Goal: Understand process/instructions: Learn how to perform a task or action

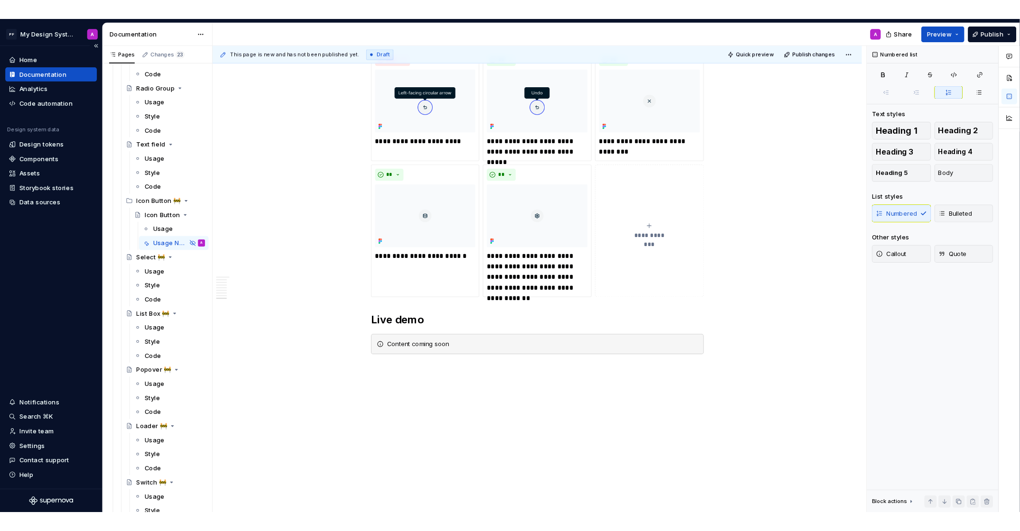
scroll to position [1485, 0]
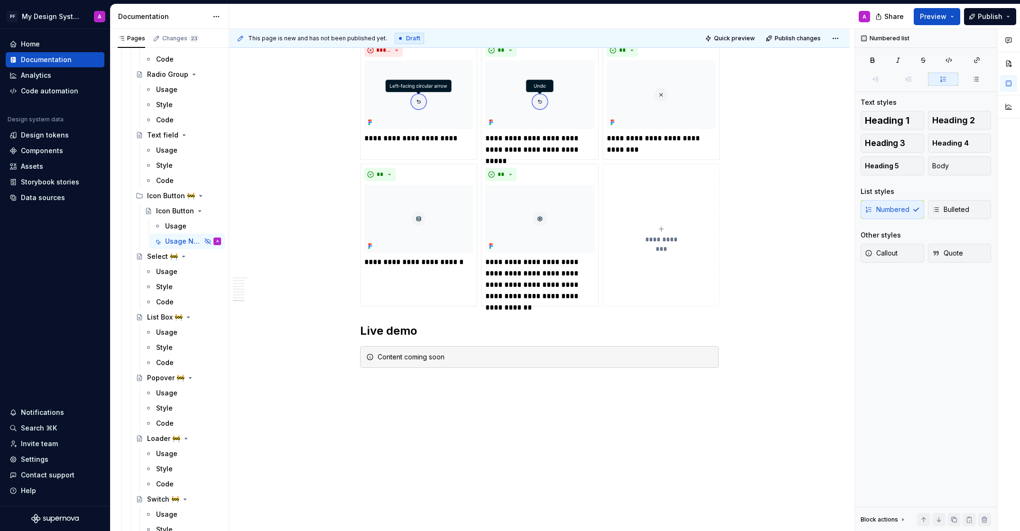
type textarea "*"
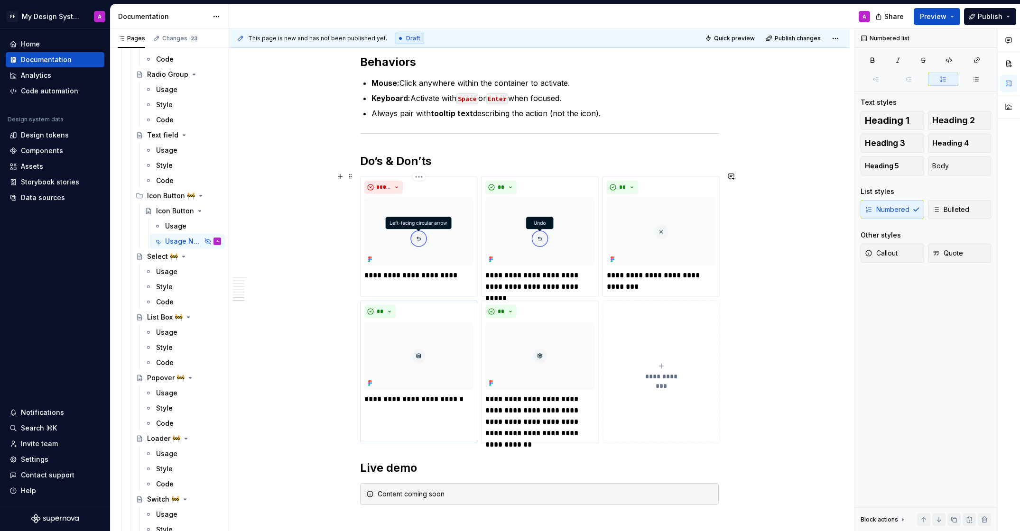
scroll to position [1486, 0]
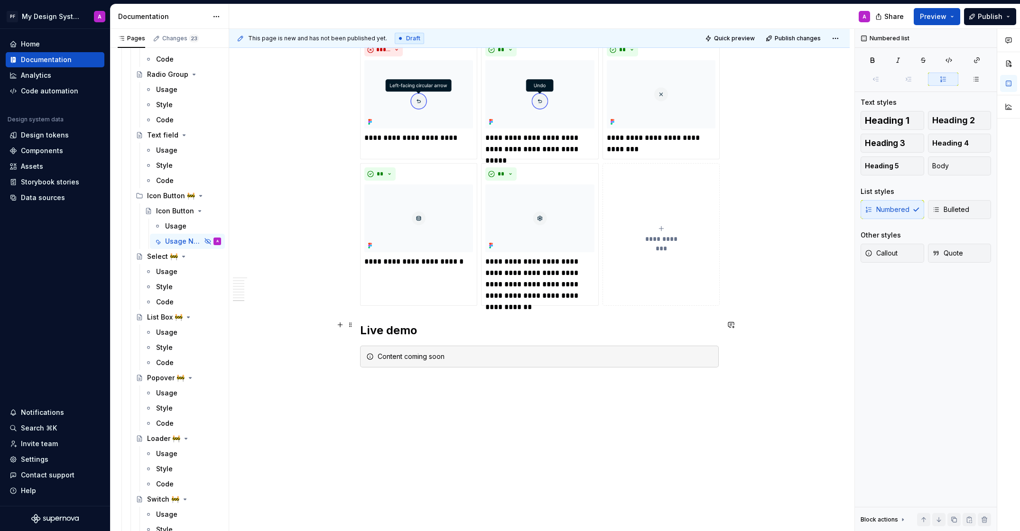
click at [430, 324] on h2 "Live demo" at bounding box center [539, 330] width 359 height 15
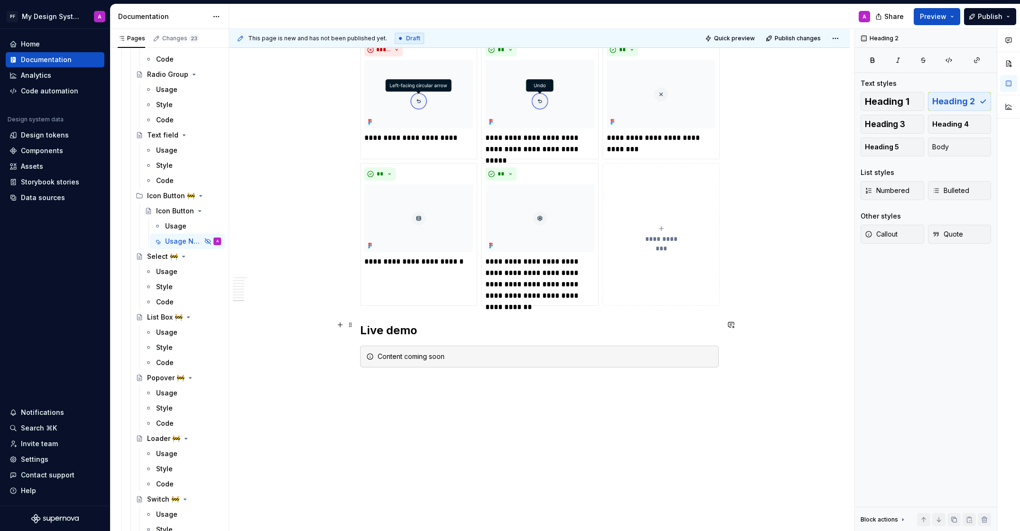
click at [396, 323] on h2 "Live demo" at bounding box center [539, 330] width 359 height 15
click at [430, 323] on h2 "Live Demo" at bounding box center [539, 330] width 359 height 15
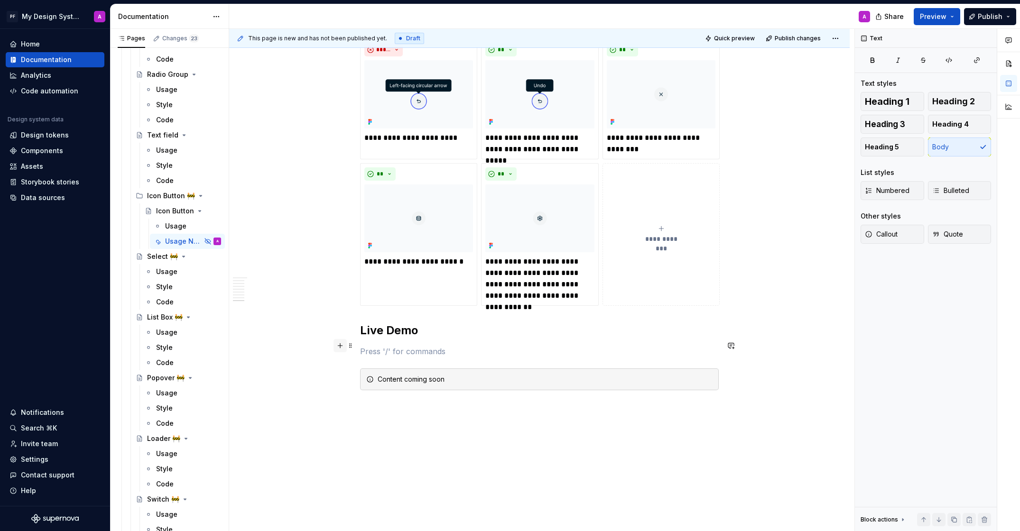
click at [342, 346] on button "button" at bounding box center [339, 345] width 13 height 13
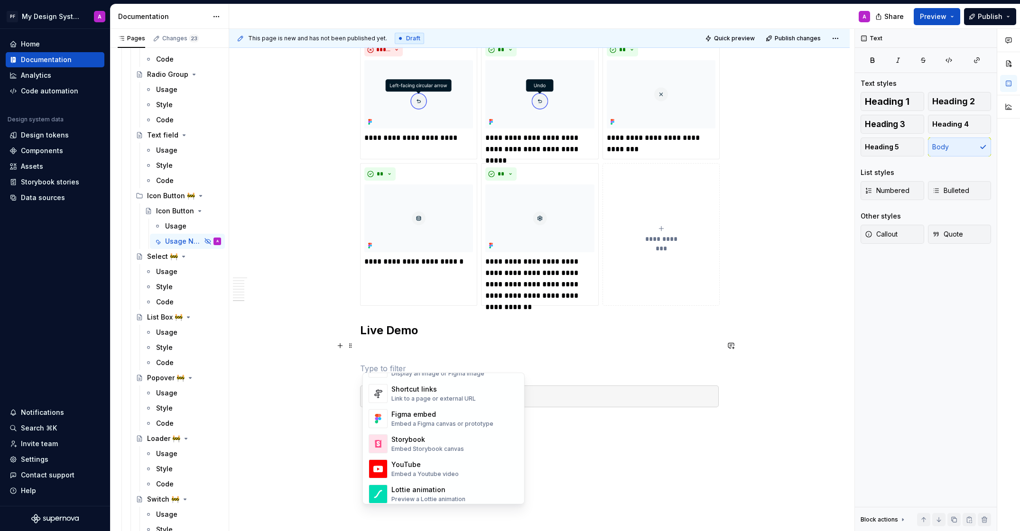
scroll to position [428, 0]
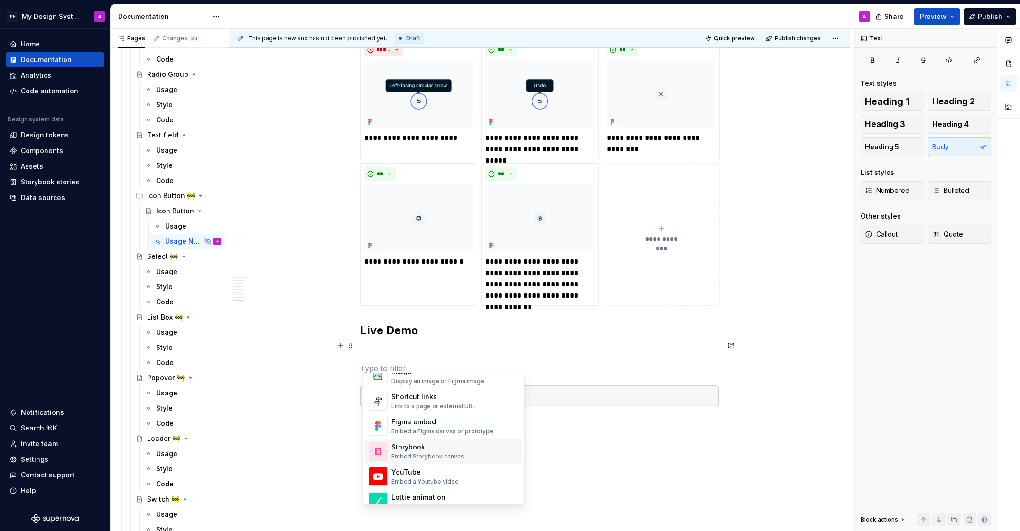
click at [453, 455] on div "Embed Storybook canvas" at bounding box center [427, 457] width 73 height 8
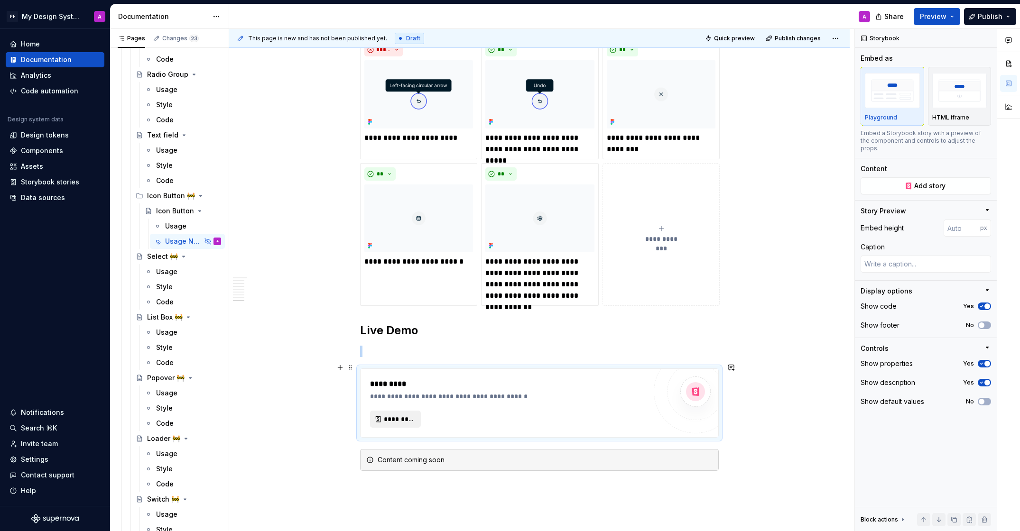
click at [405, 414] on span "*********" at bounding box center [399, 418] width 31 height 9
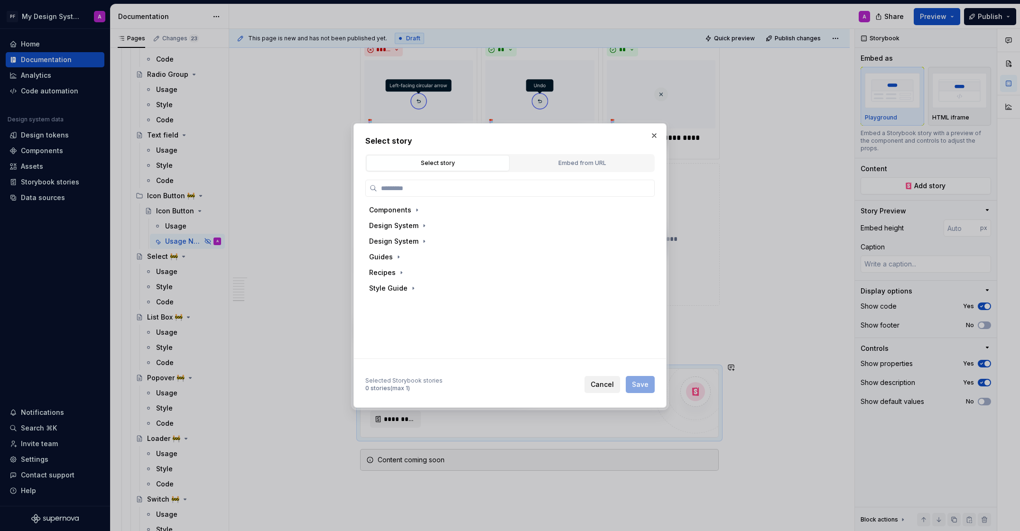
click at [609, 383] on span "Cancel" at bounding box center [601, 384] width 23 height 9
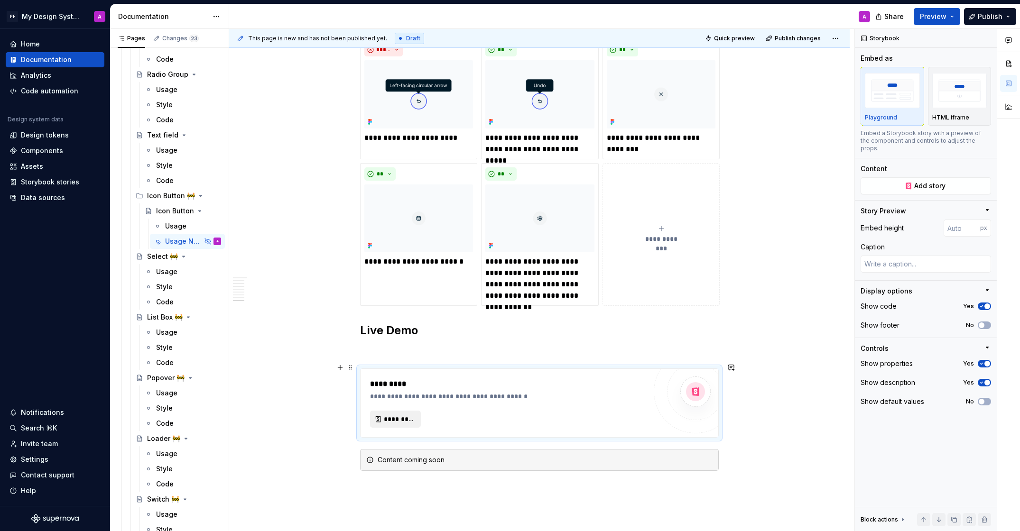
click at [397, 414] on span "*********" at bounding box center [399, 418] width 31 height 9
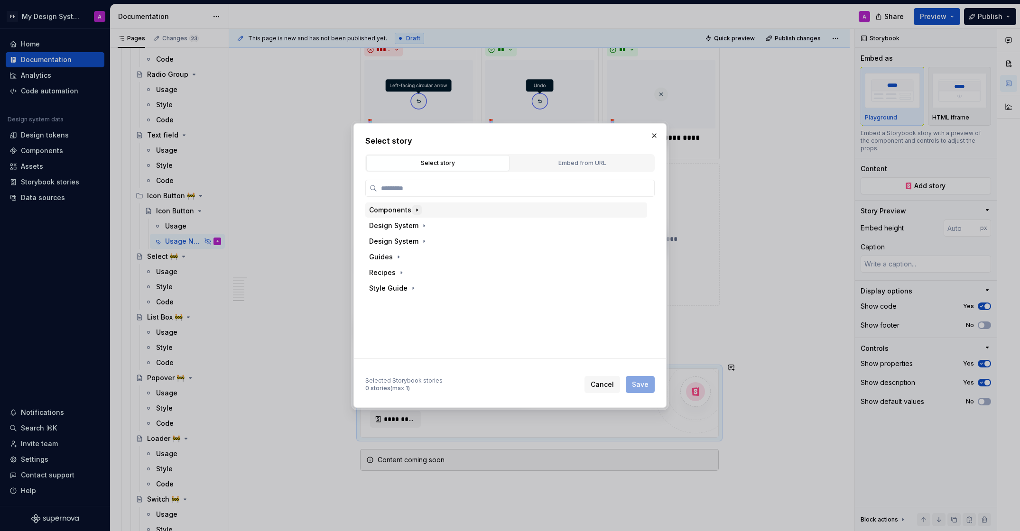
click at [416, 210] on icon "button" at bounding box center [417, 210] width 8 height 8
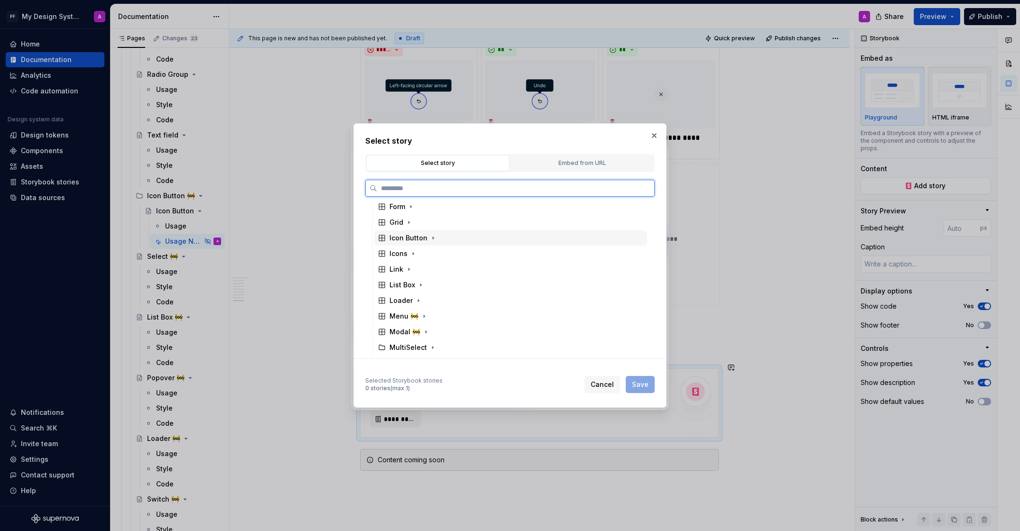
click at [412, 238] on div "Icon Button" at bounding box center [408, 237] width 38 height 9
click at [411, 249] on div "Docs" at bounding box center [406, 253] width 17 height 9
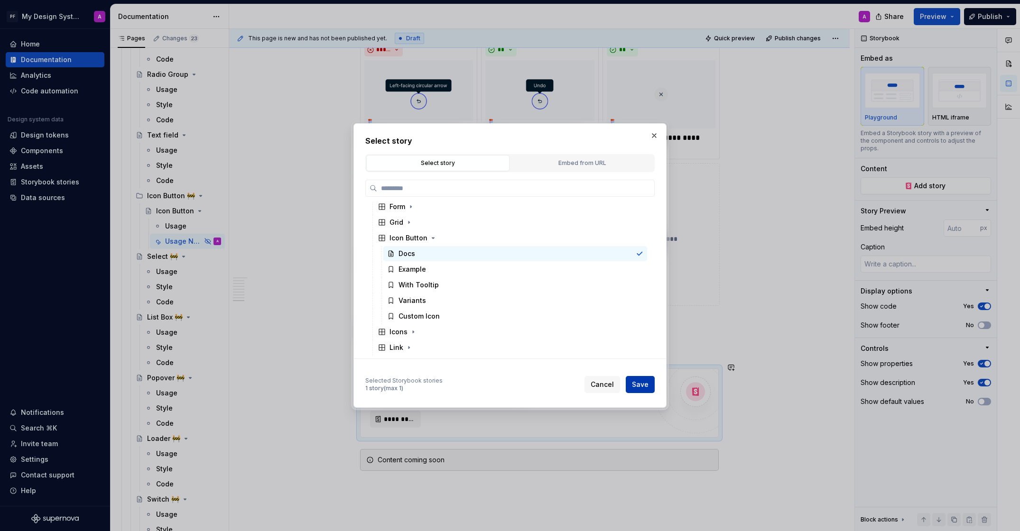
click at [644, 389] on button "Save" at bounding box center [640, 384] width 29 height 17
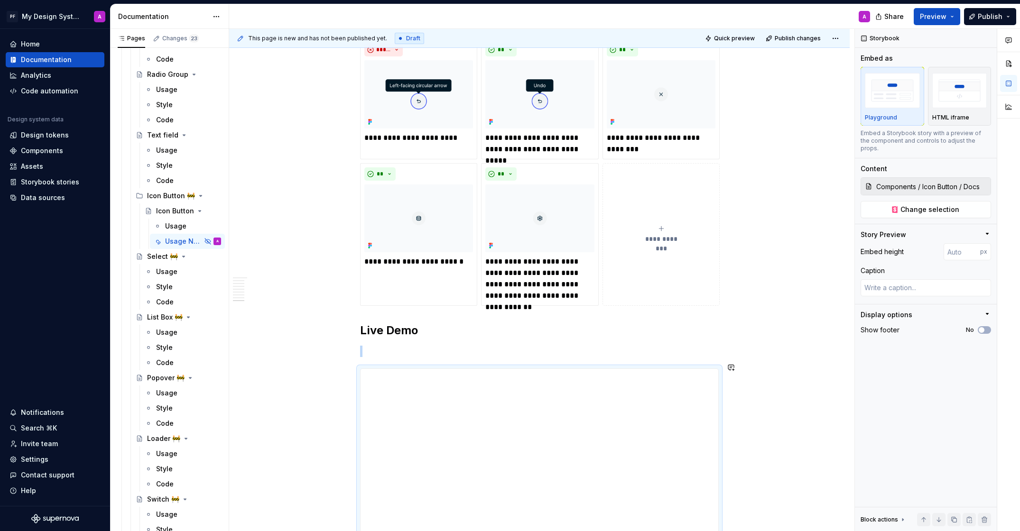
scroll to position [1507, 0]
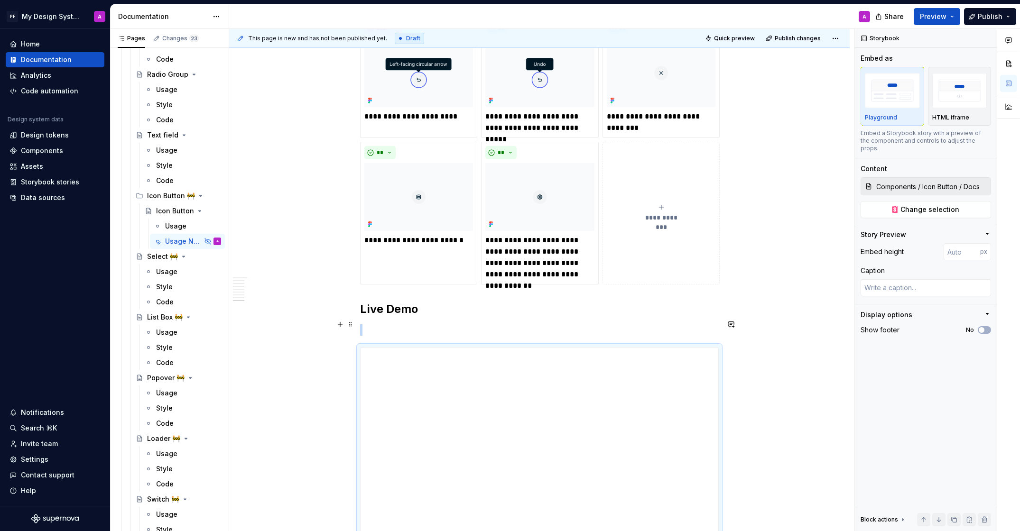
click at [492, 324] on p at bounding box center [539, 329] width 359 height 11
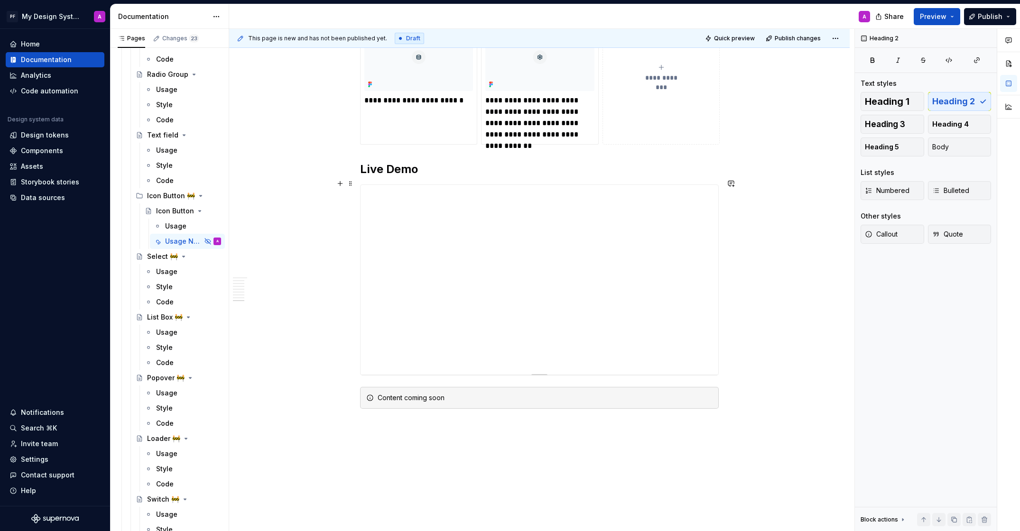
scroll to position [1633, 0]
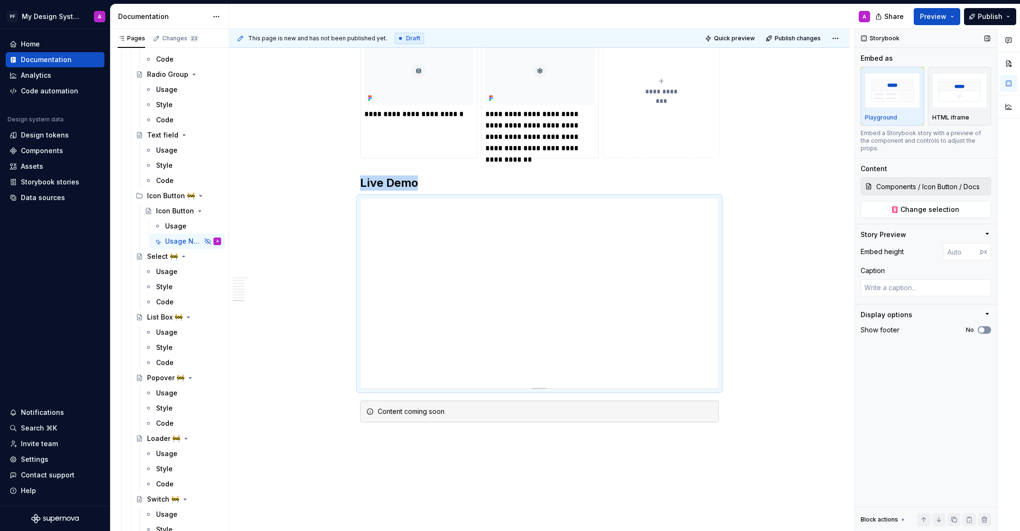
click at [983, 327] on span "button" at bounding box center [981, 330] width 6 height 6
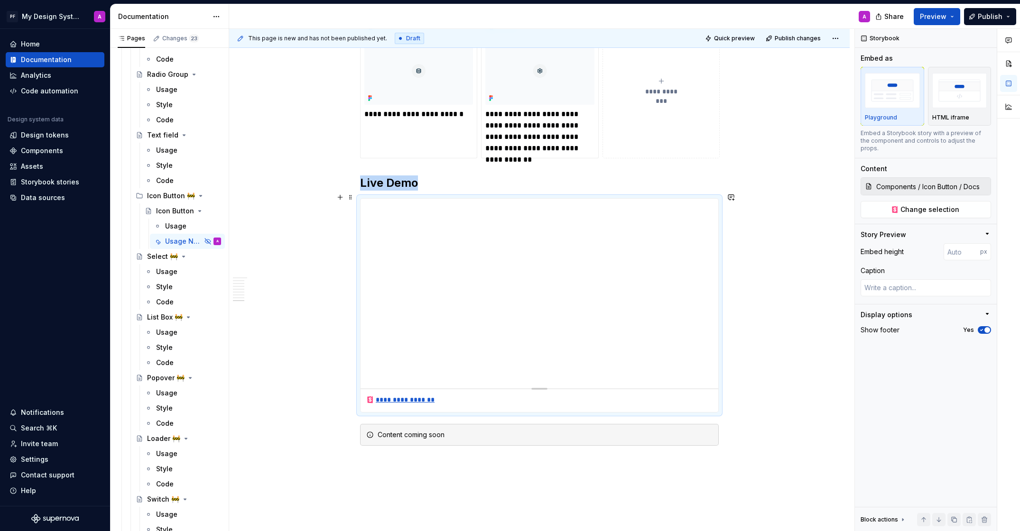
click at [431, 395] on div "**********" at bounding box center [400, 399] width 69 height 9
click at [922, 205] on span "Change selection" at bounding box center [929, 209] width 59 height 9
type textarea "*"
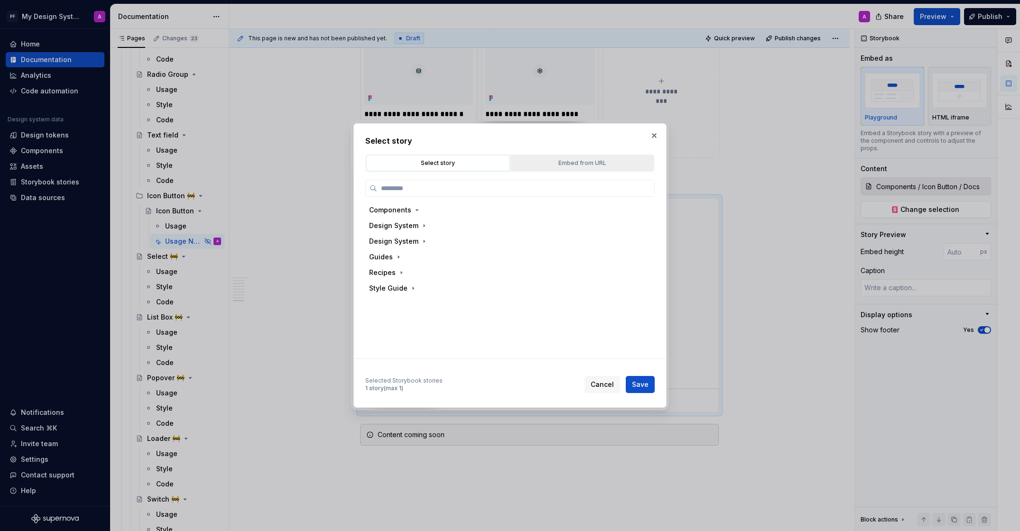
click at [535, 166] on div "Embed from URL" at bounding box center [582, 162] width 137 height 9
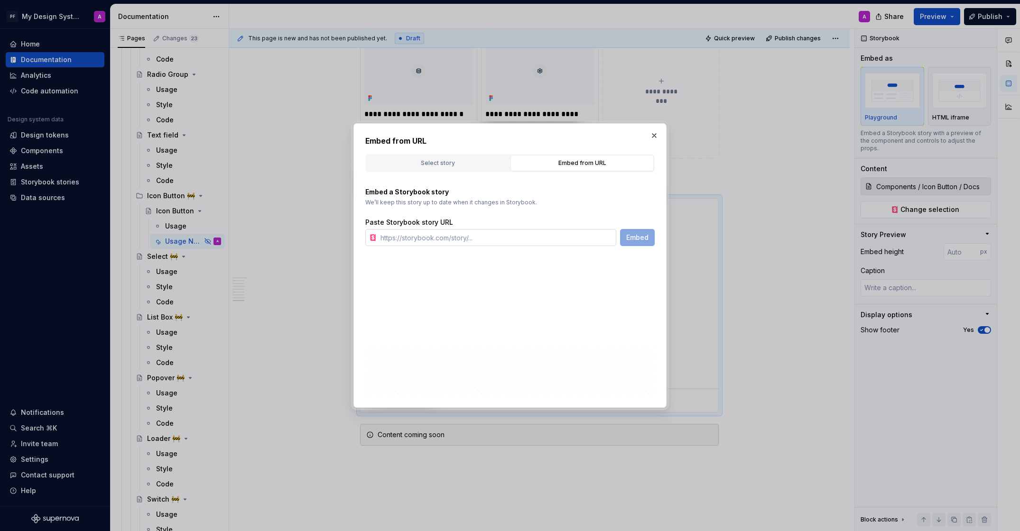
click at [505, 240] on input "text" at bounding box center [496, 237] width 239 height 17
paste input "[URL][DOMAIN_NAME]"
type input "[URL][DOMAIN_NAME]"
click at [649, 238] on button "Embed" at bounding box center [637, 237] width 35 height 17
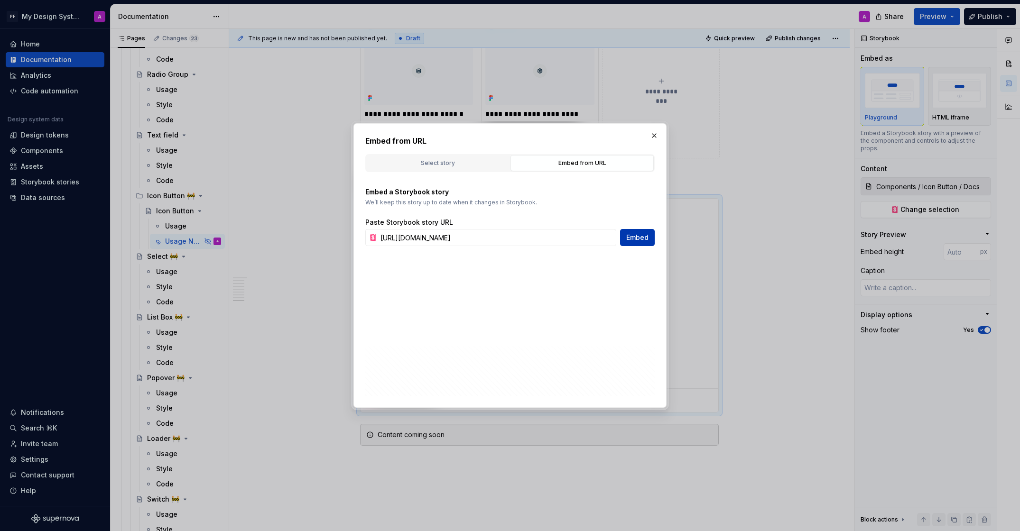
scroll to position [0, 0]
type textarea "*"
type input "[URL][DOMAIN_NAME]"
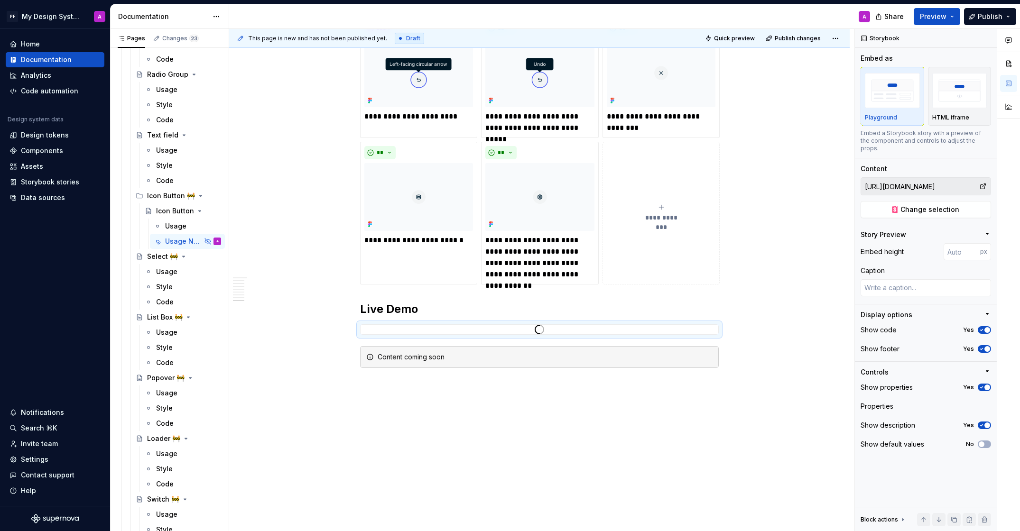
scroll to position [1633, 0]
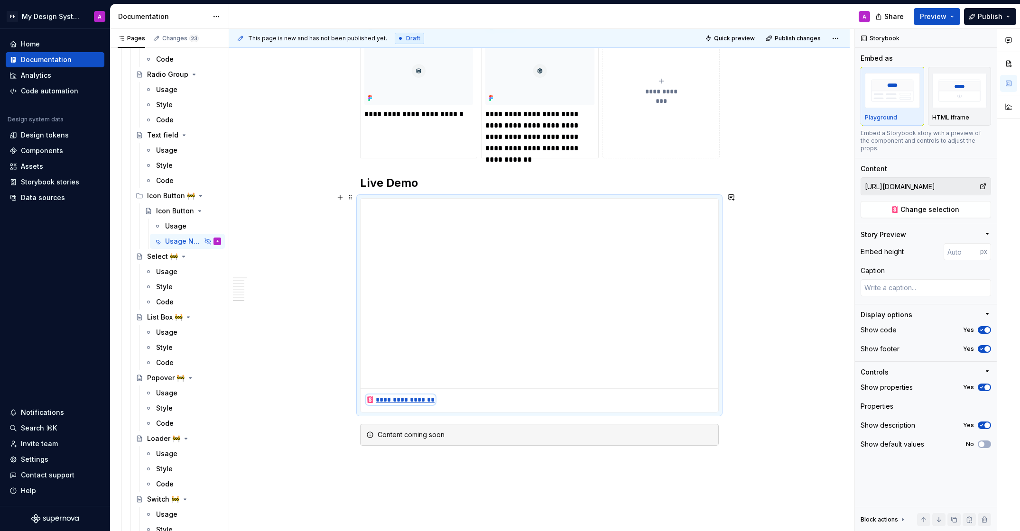
click at [401, 395] on div "**********" at bounding box center [400, 399] width 69 height 9
click at [966, 179] on input "[URL][DOMAIN_NAME]" at bounding box center [920, 186] width 118 height 17
click at [934, 205] on span "Change selection" at bounding box center [929, 209] width 59 height 9
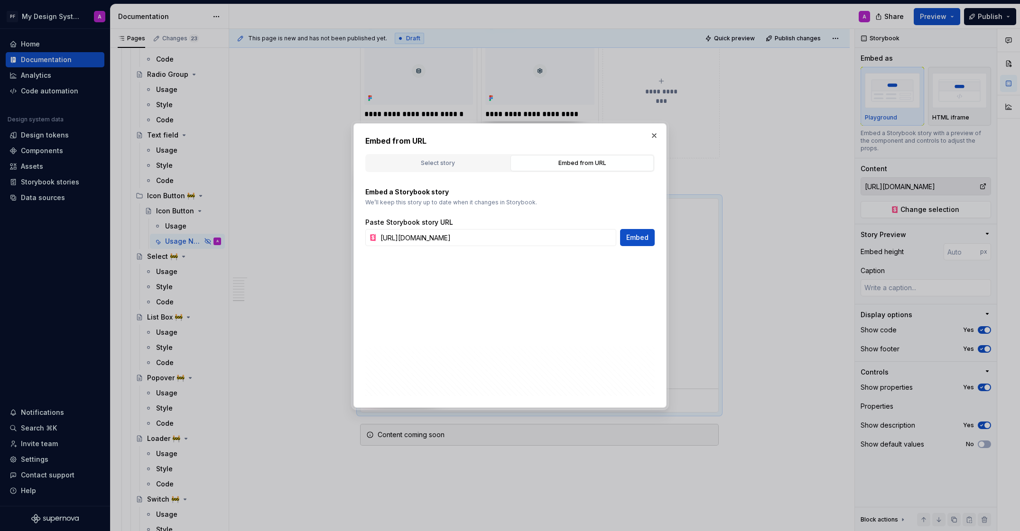
type textarea "*"
drag, startPoint x: 370, startPoint y: 237, endPoint x: 607, endPoint y: 241, distance: 236.7
click at [607, 241] on div "[URL][DOMAIN_NAME]" at bounding box center [490, 237] width 251 height 17
drag, startPoint x: 612, startPoint y: 239, endPoint x: 296, endPoint y: 240, distance: 316.3
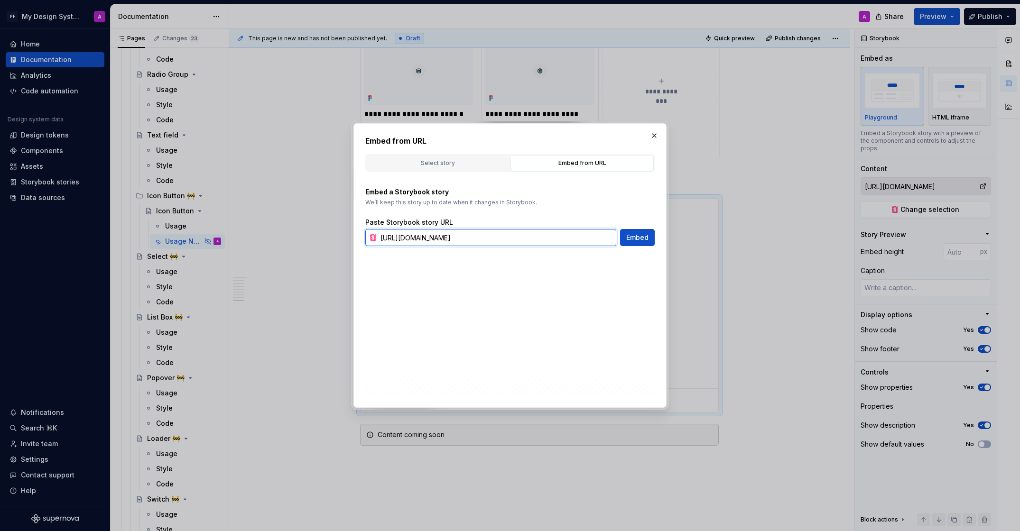
click at [296, 240] on div "Embed from URL Select story Embed from URL Selected Storybook stories 0 stories…" at bounding box center [510, 265] width 1020 height 531
paste input "[URL][DOMAIN_NAME]"
type input "[URL][DOMAIN_NAME]"
click at [639, 239] on span "Embed" at bounding box center [637, 237] width 22 height 9
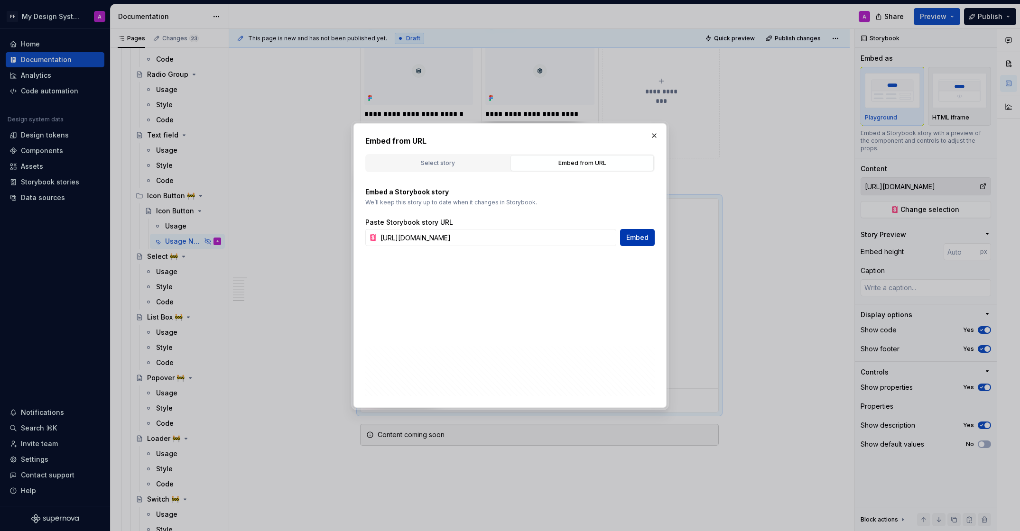
type textarea "*"
type input "[URL][DOMAIN_NAME]"
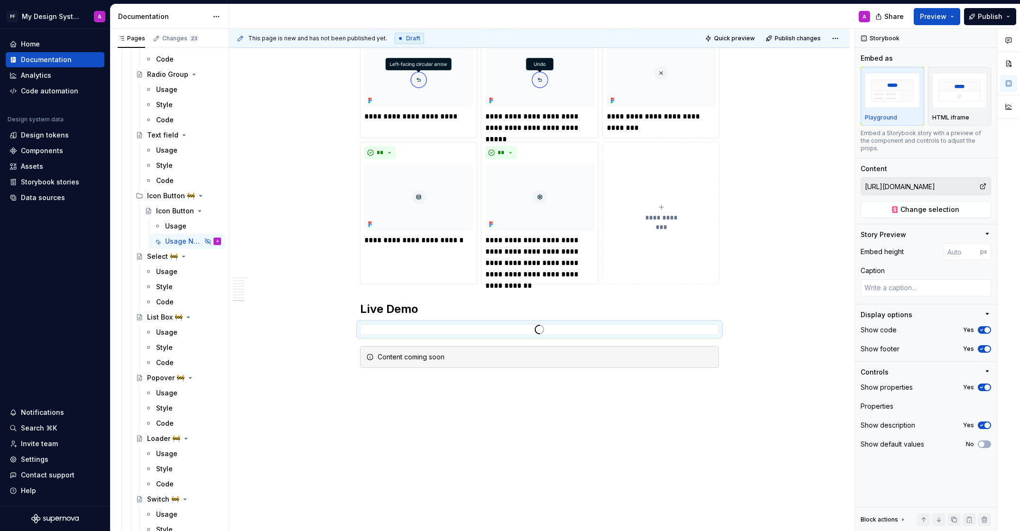
scroll to position [1633, 0]
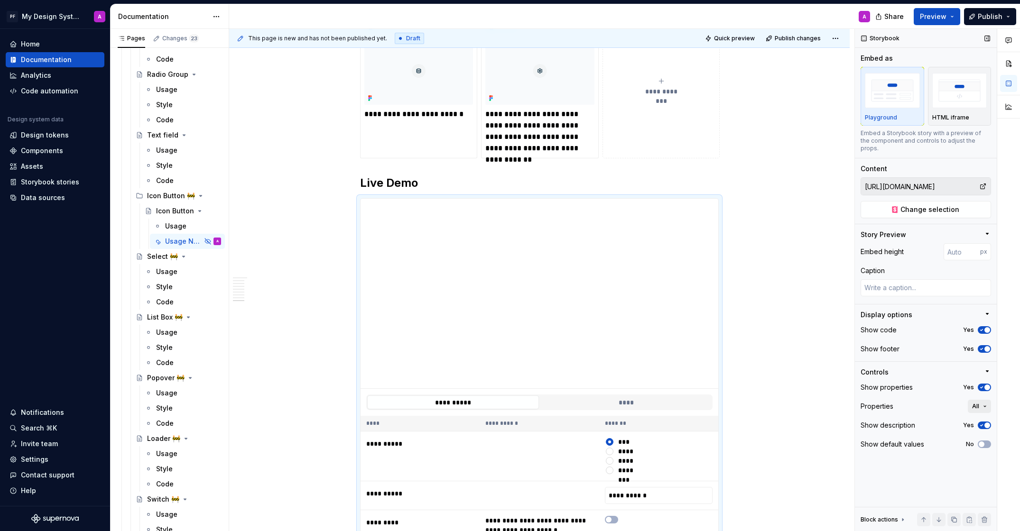
click at [986, 400] on button "All" at bounding box center [978, 406] width 23 height 13
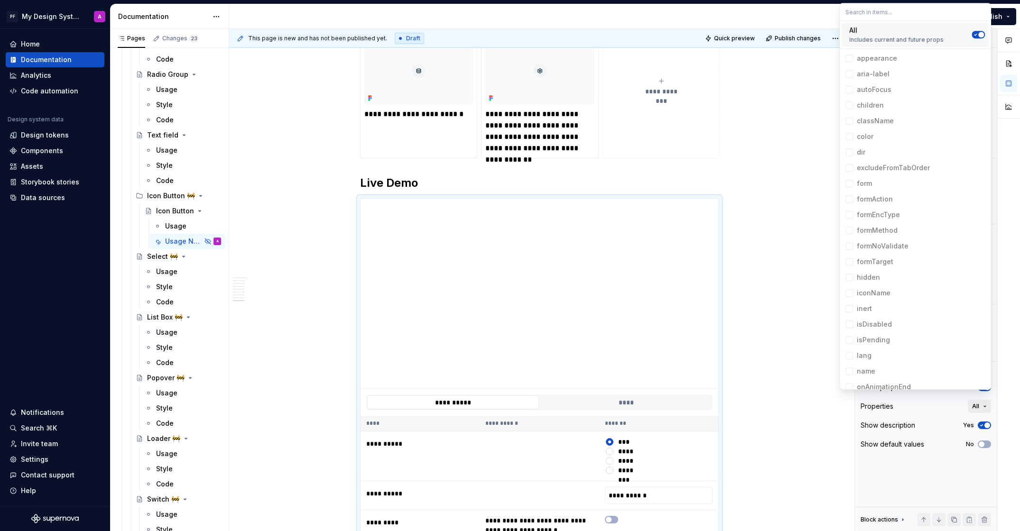
click at [986, 400] on button "All" at bounding box center [978, 406] width 23 height 13
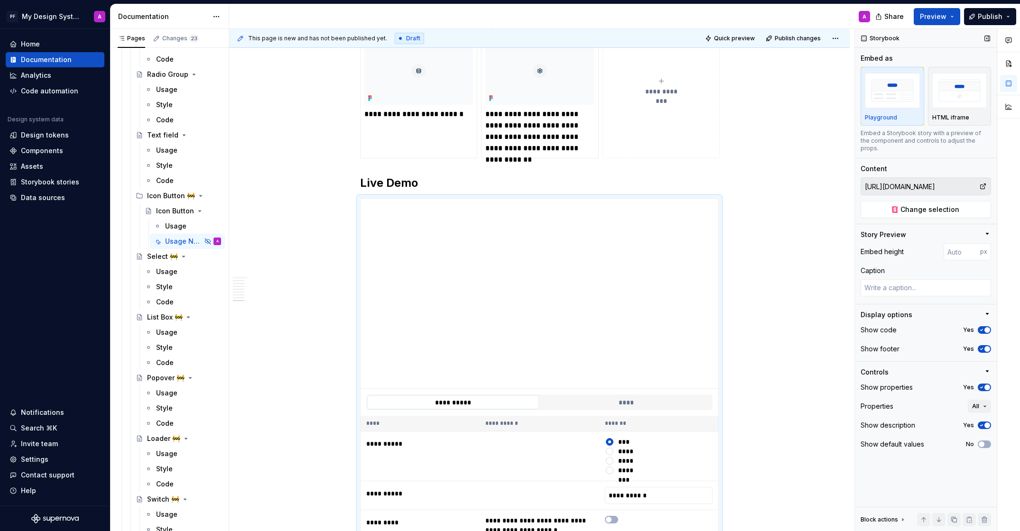
click at [983, 385] on icon "button" at bounding box center [981, 388] width 8 height 6
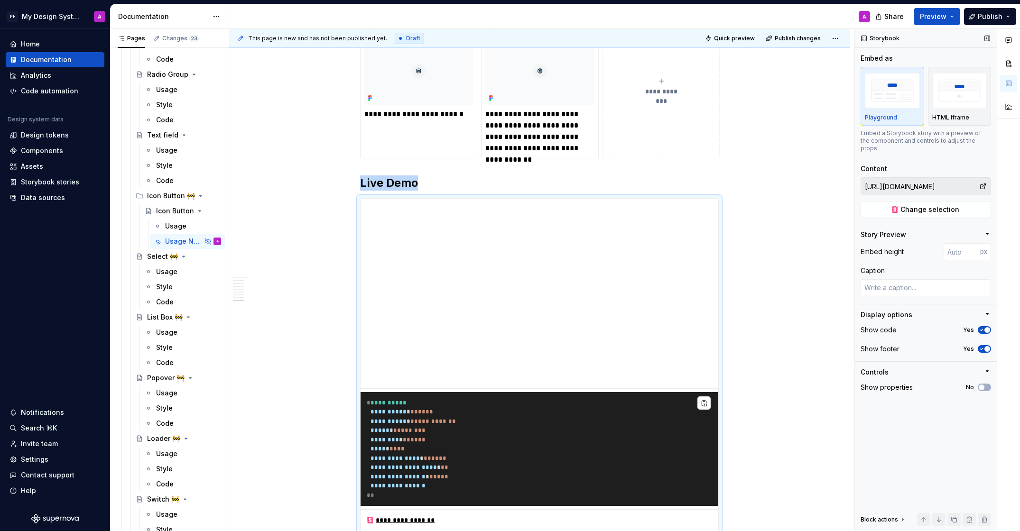
click at [982, 327] on icon "button" at bounding box center [981, 330] width 8 height 6
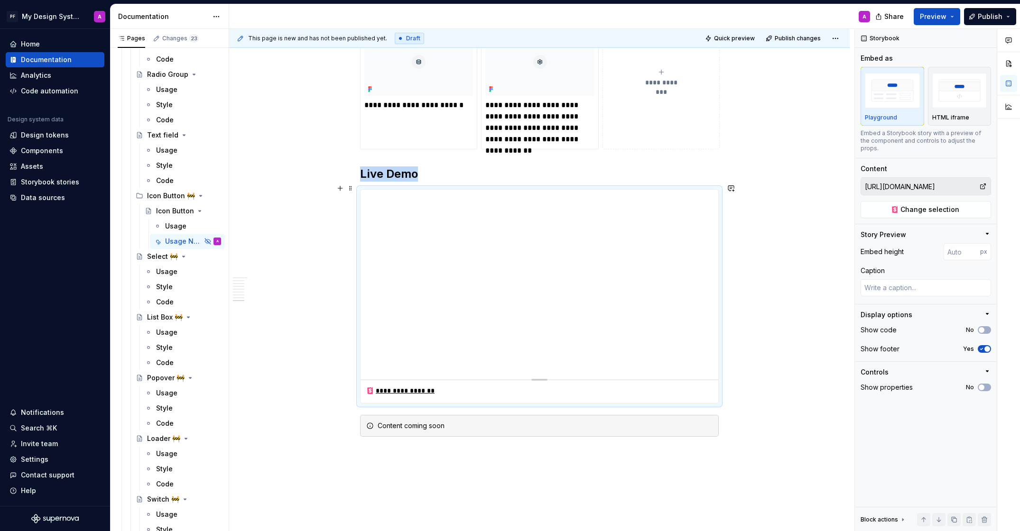
scroll to position [1581, 0]
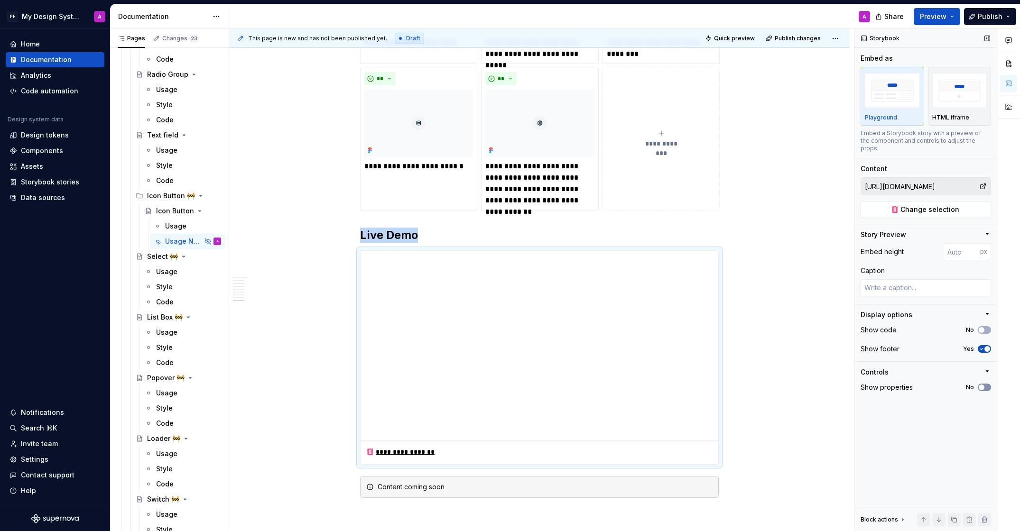
click at [984, 385] on icon "button" at bounding box center [981, 388] width 8 height 6
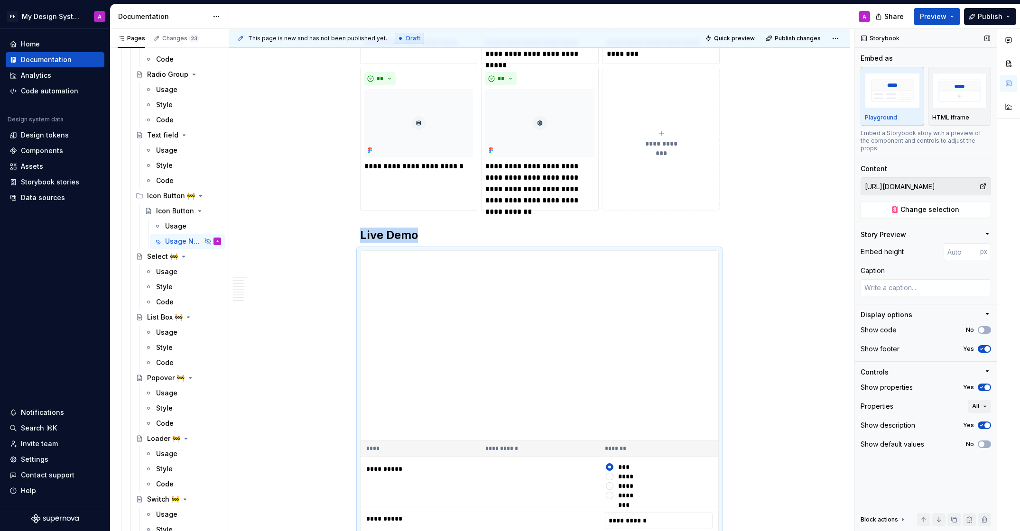
scroll to position [1796, 0]
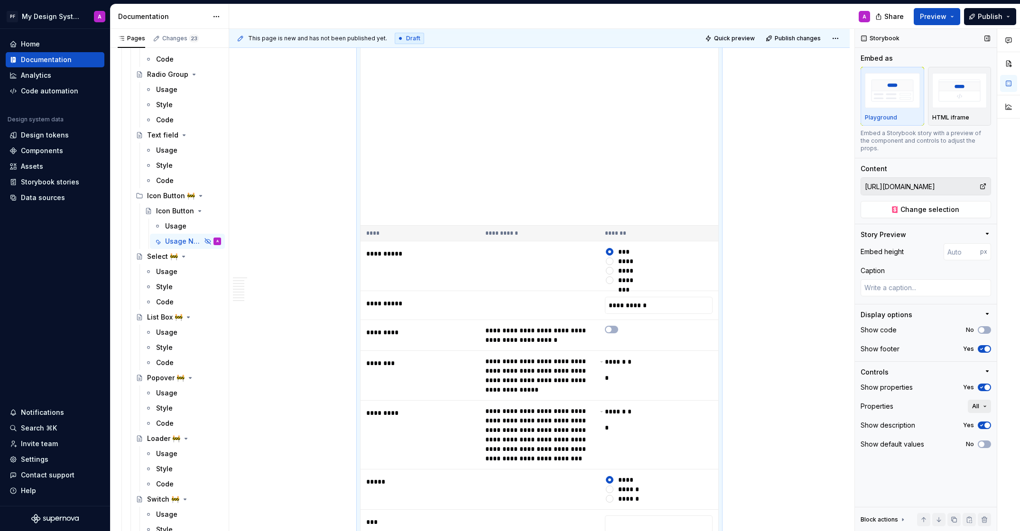
click at [987, 400] on button "All" at bounding box center [978, 406] width 23 height 13
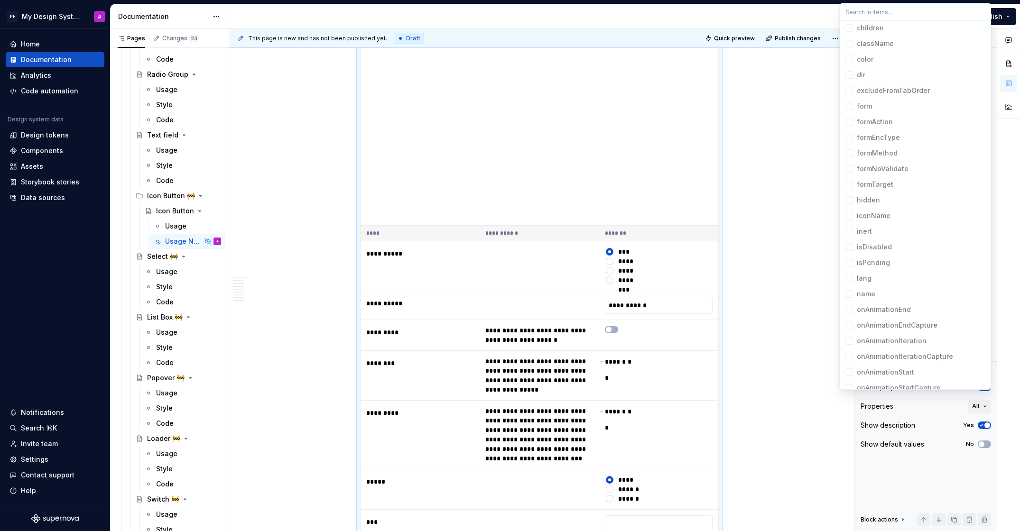
scroll to position [0, 0]
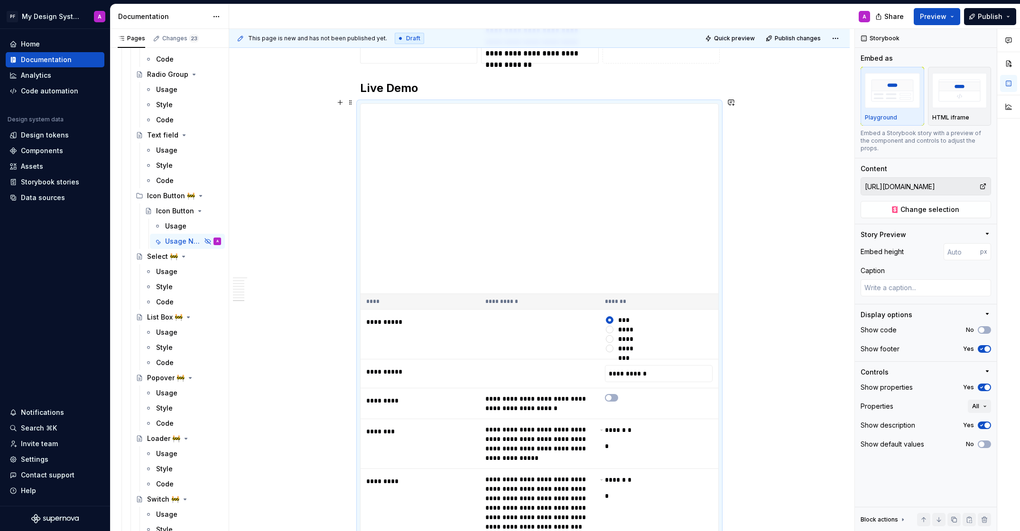
scroll to position [1729, 0]
click at [945, 114] on p "HTML iframe" at bounding box center [950, 118] width 37 height 8
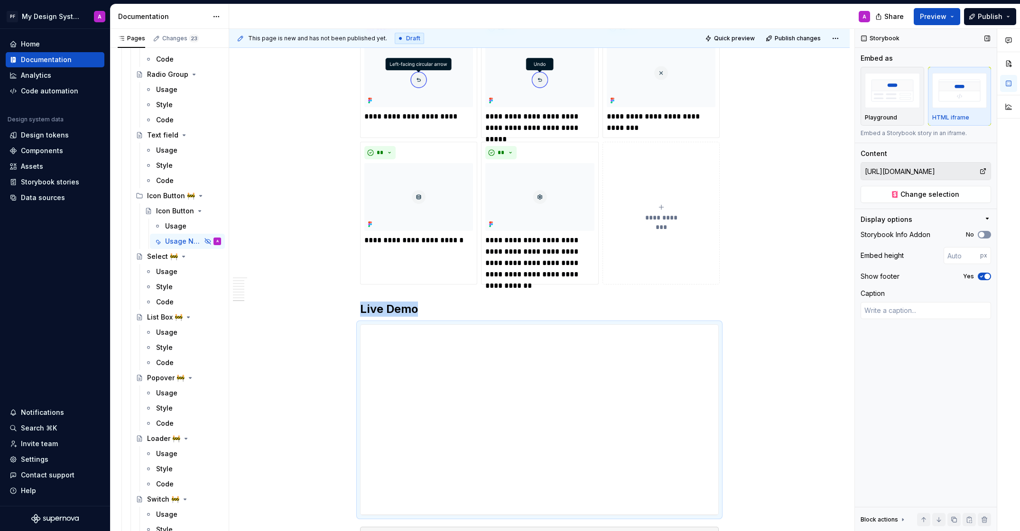
click at [980, 235] on span "button" at bounding box center [981, 235] width 6 height 6
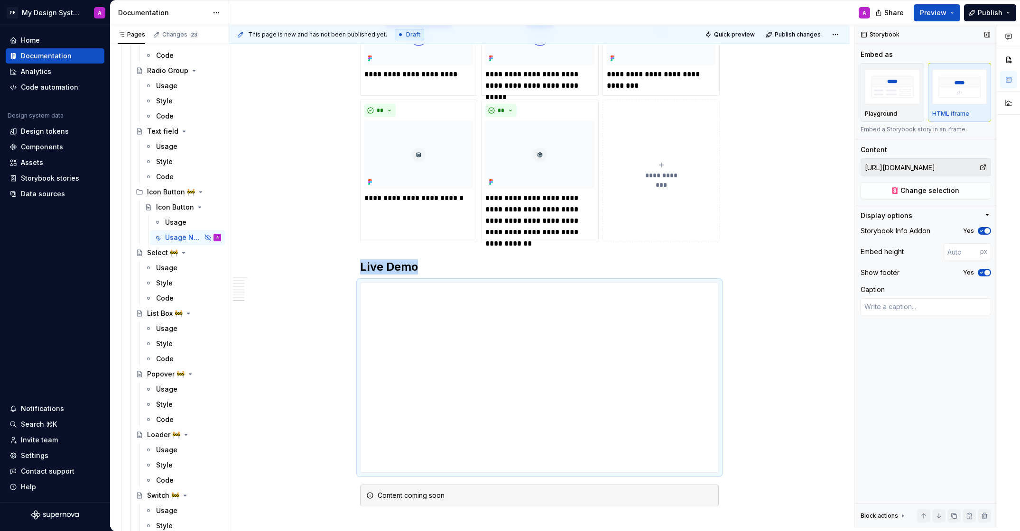
click at [984, 230] on span "button" at bounding box center [987, 231] width 6 height 6
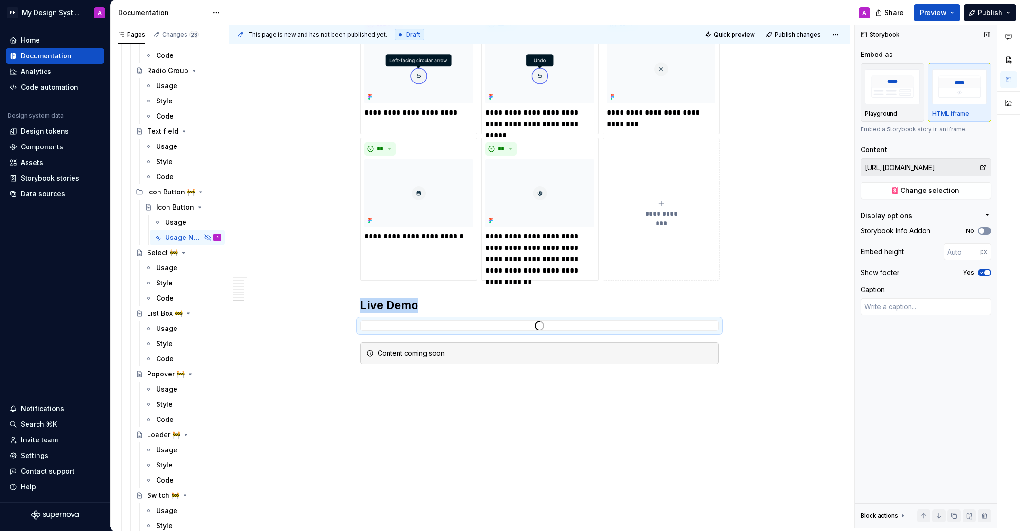
scroll to position [1546, 0]
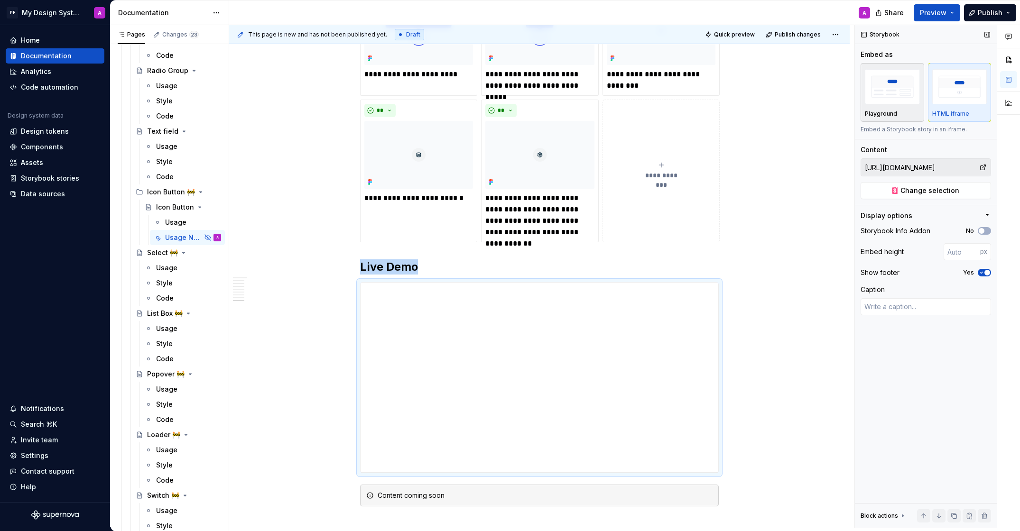
click at [893, 104] on div "button" at bounding box center [892, 86] width 55 height 39
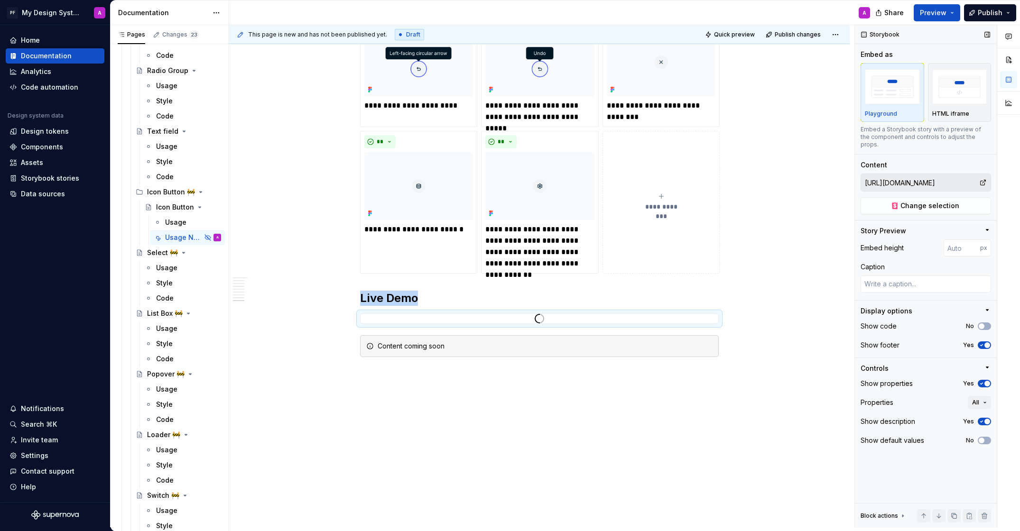
scroll to position [1507, 0]
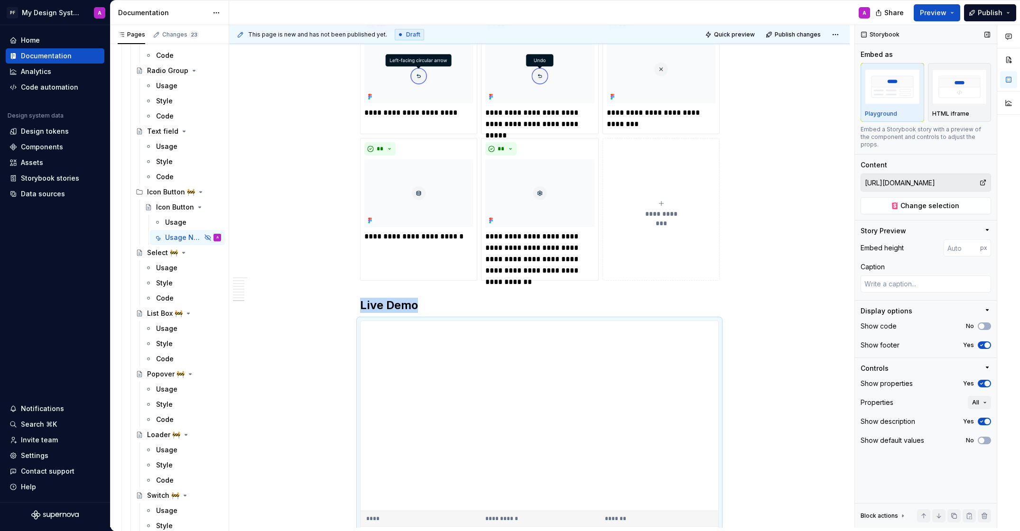
click at [985, 226] on icon "button" at bounding box center [987, 230] width 8 height 8
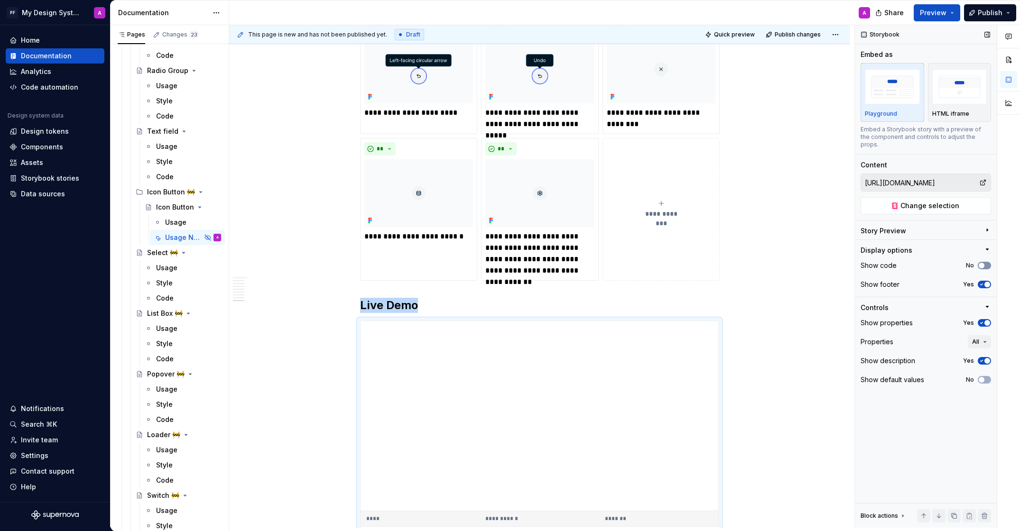
click at [988, 262] on button "No" at bounding box center [983, 266] width 13 height 8
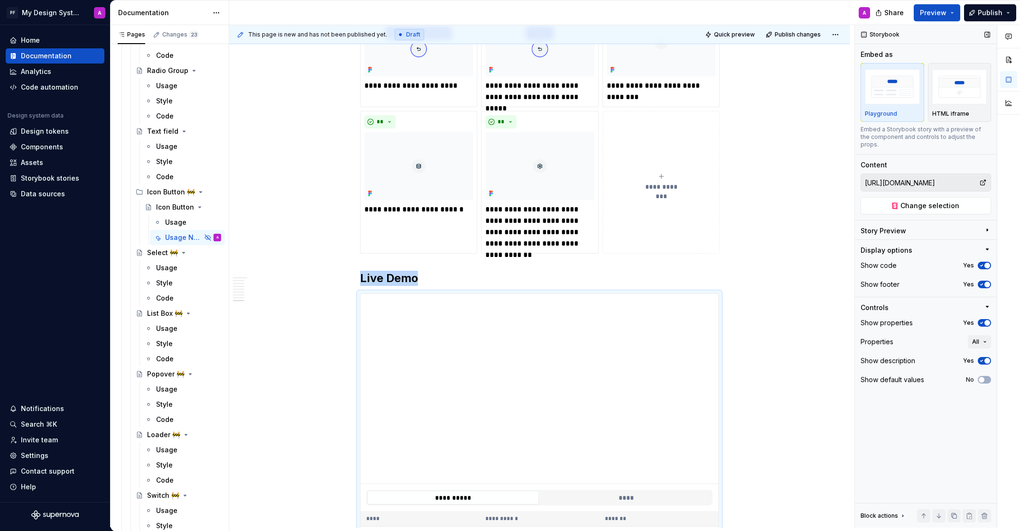
click at [988, 263] on span "button" at bounding box center [987, 266] width 6 height 6
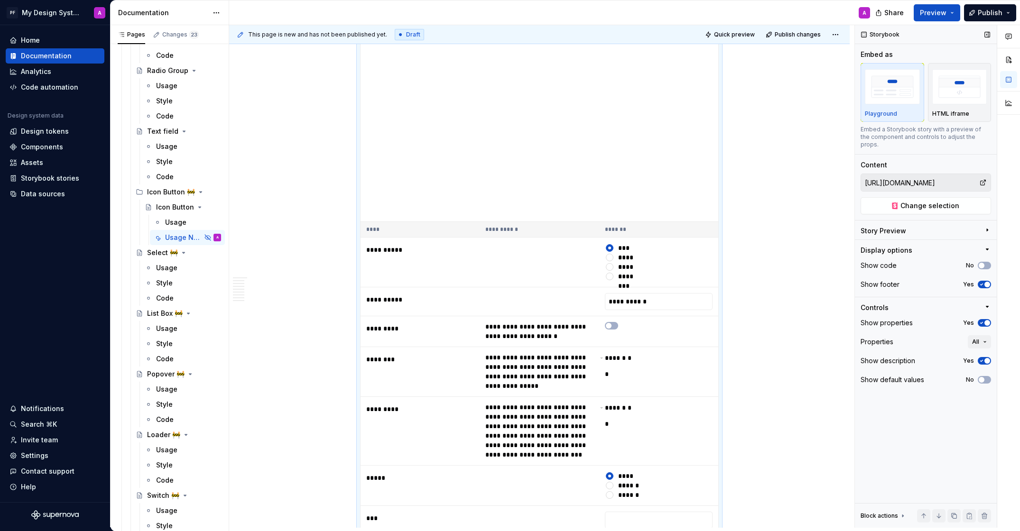
click at [986, 320] on span "button" at bounding box center [987, 323] width 6 height 6
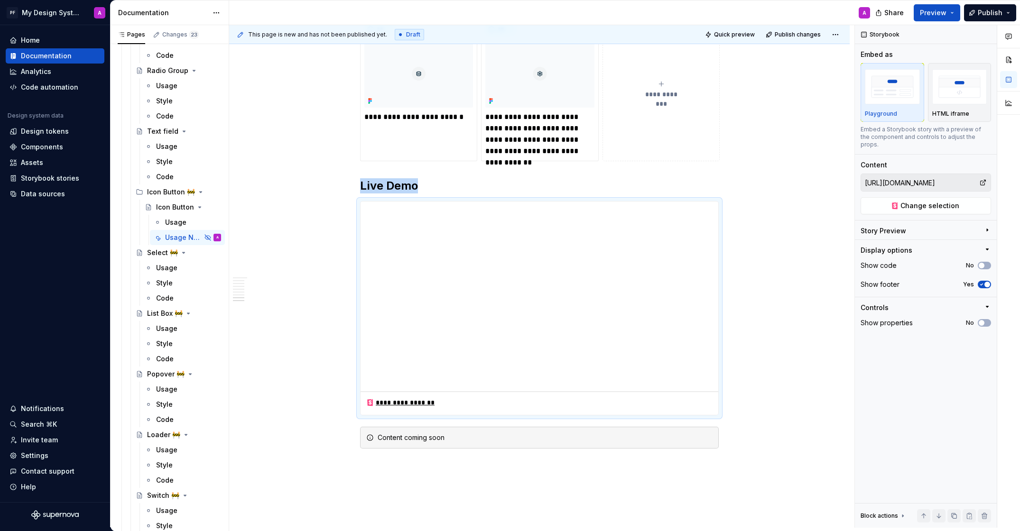
scroll to position [1664, 0]
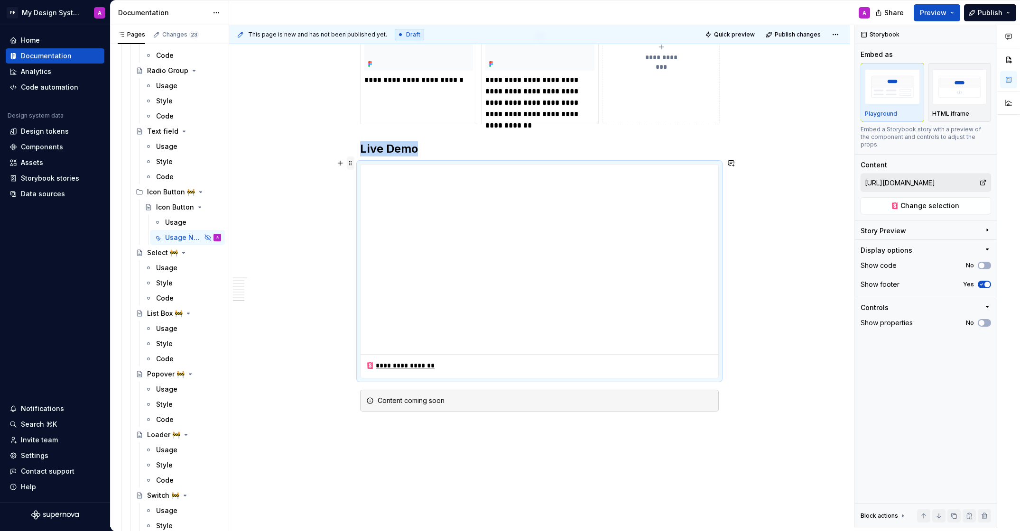
click at [354, 163] on span at bounding box center [351, 162] width 8 height 13
click at [987, 226] on icon "button" at bounding box center [987, 230] width 8 height 8
type textarea "*"
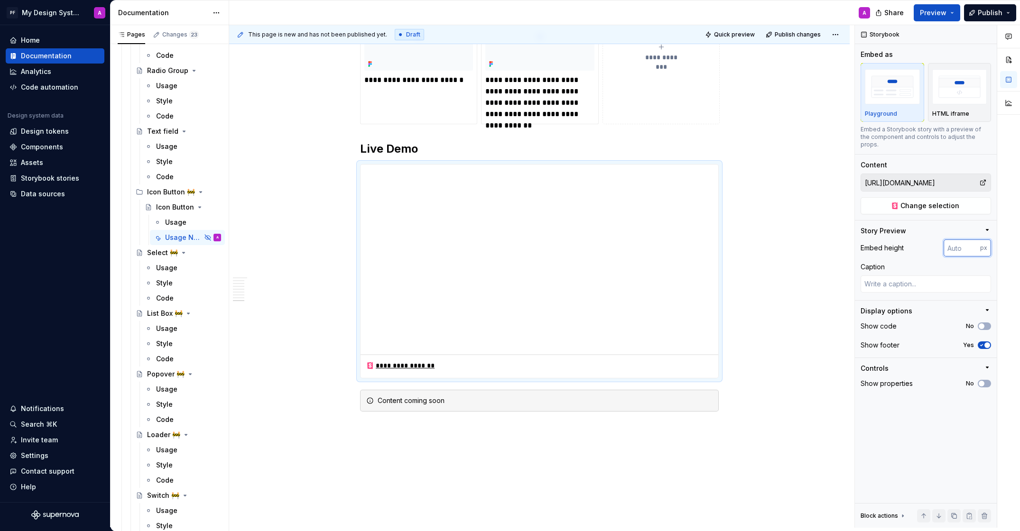
click at [980, 239] on input "number" at bounding box center [961, 247] width 37 height 17
type input "200"
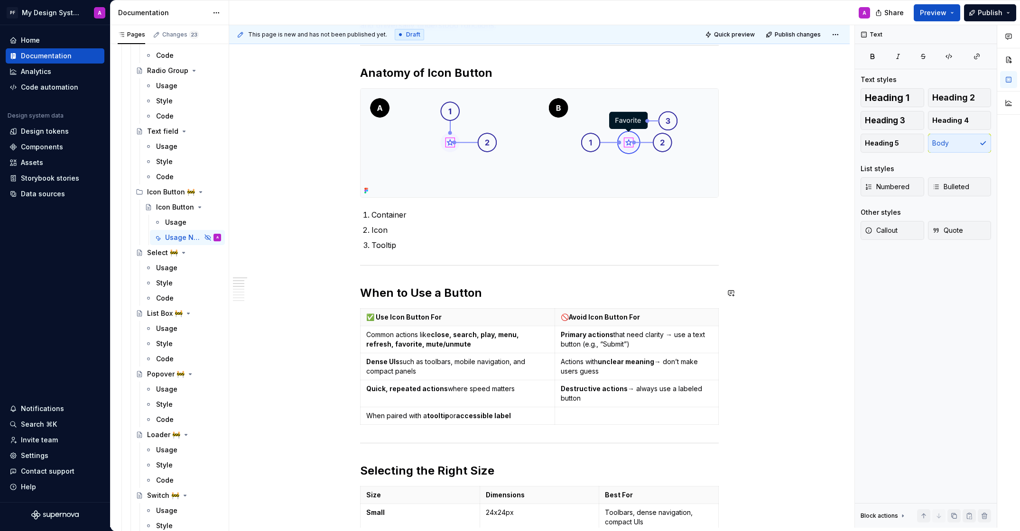
scroll to position [0, 0]
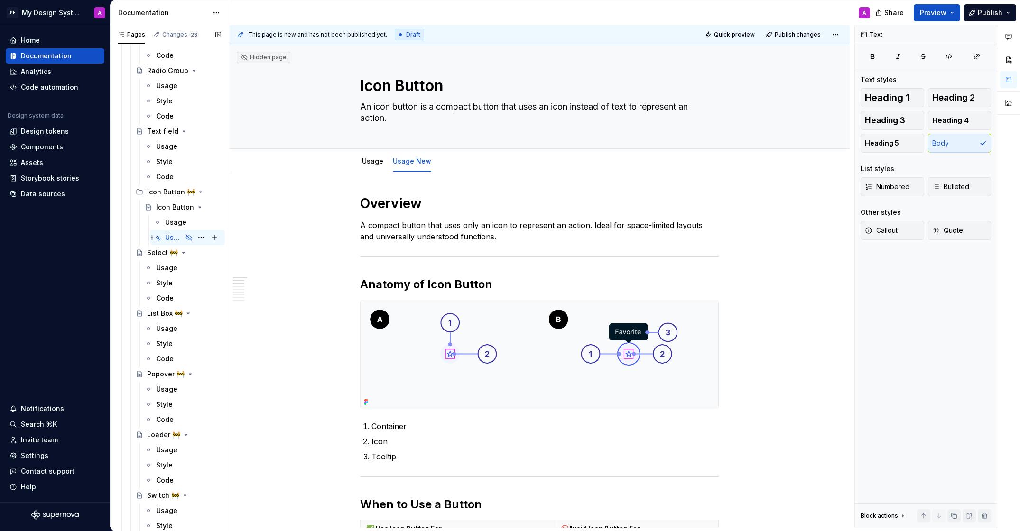
click at [172, 239] on div "Usage New" at bounding box center [173, 237] width 17 height 9
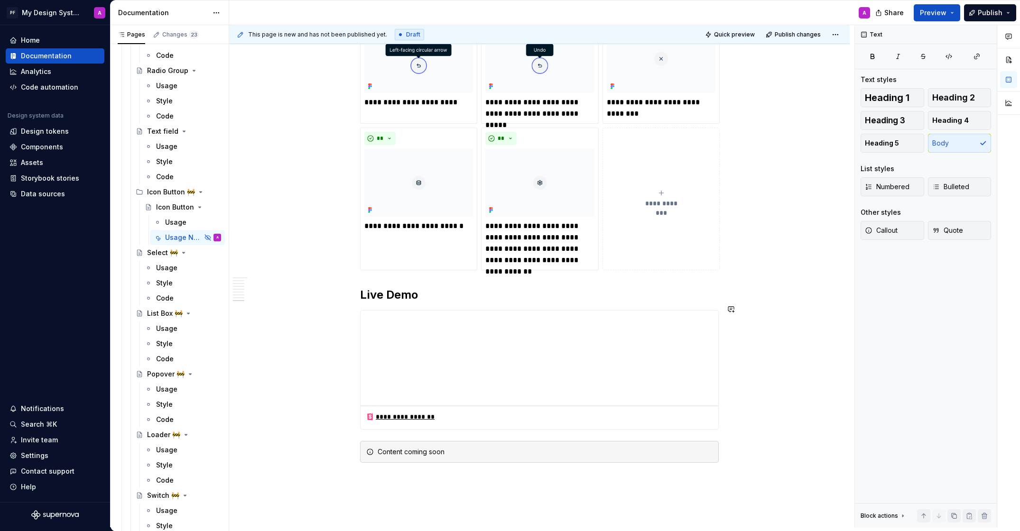
scroll to position [1513, 0]
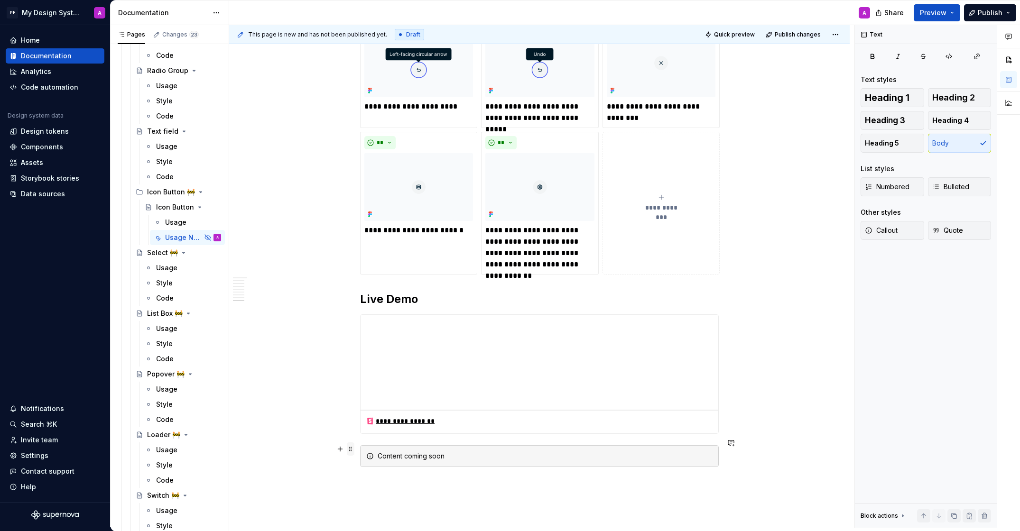
click at [354, 450] on span at bounding box center [351, 448] width 8 height 13
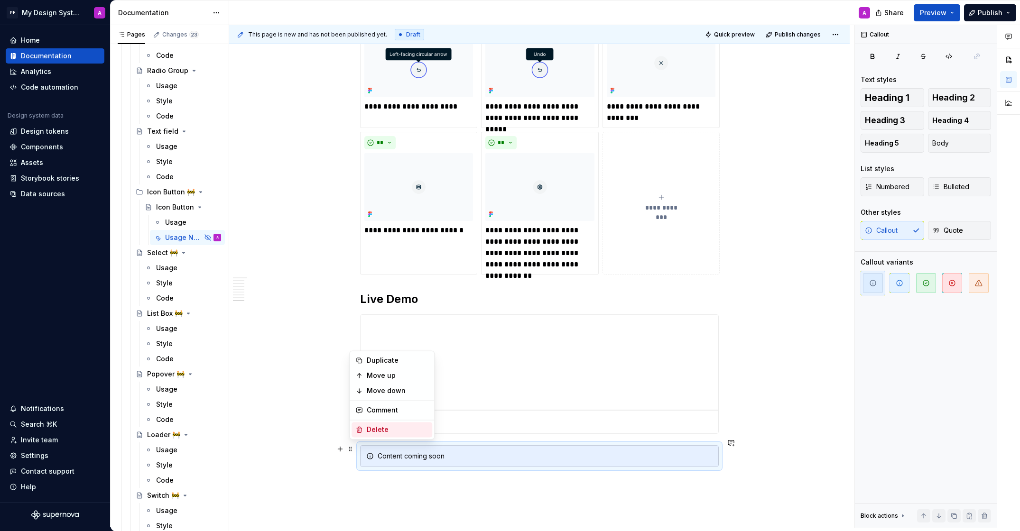
click at [383, 430] on div "Delete" at bounding box center [398, 429] width 62 height 9
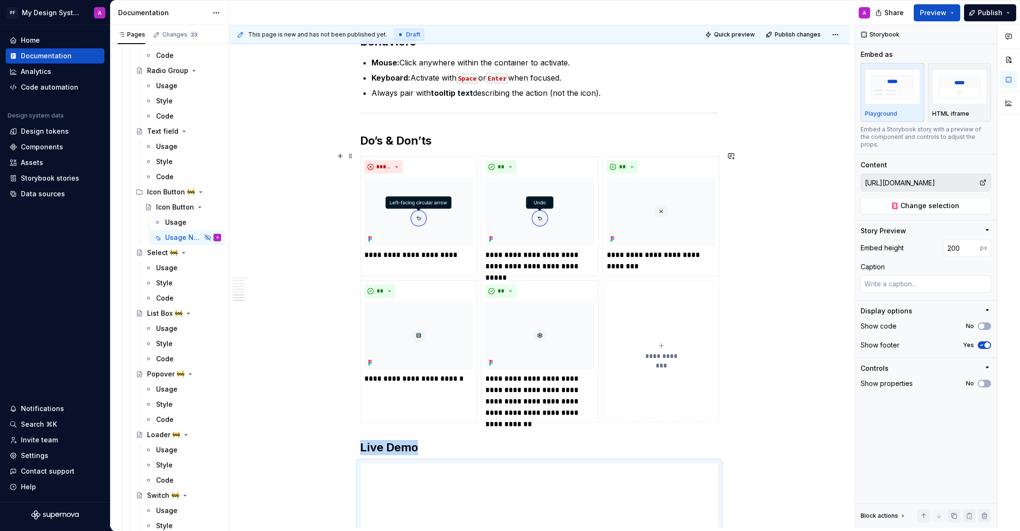
scroll to position [1359, 0]
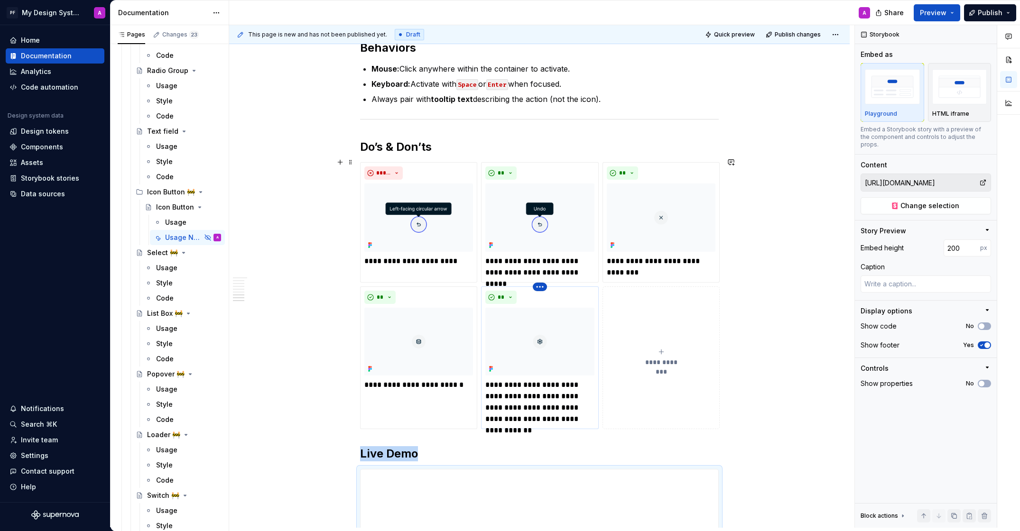
click at [539, 279] on html "PF My Design System A Home Documentation Analytics Code automation Design syste…" at bounding box center [510, 265] width 1020 height 531
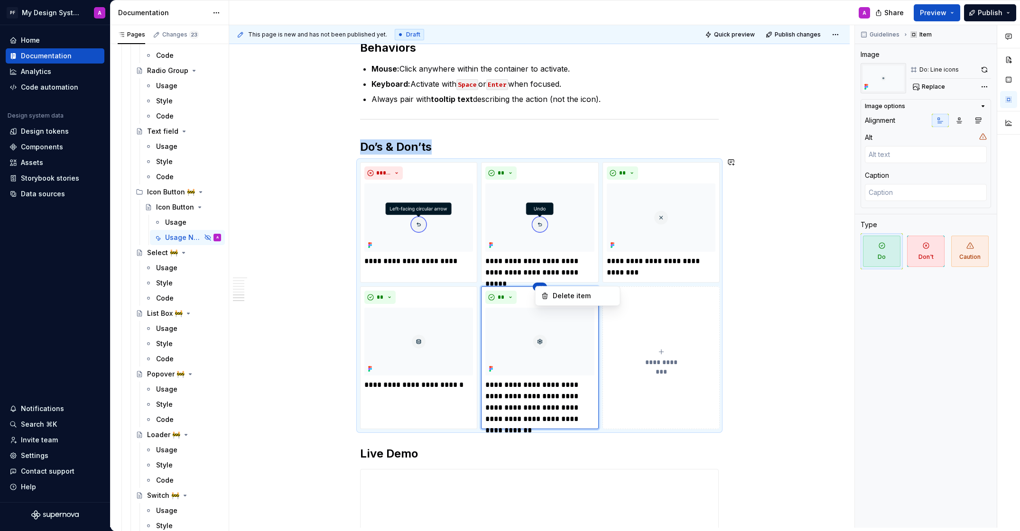
click at [489, 378] on html "PF My Design System A Home Documentation Analytics Code automation Design syste…" at bounding box center [510, 265] width 1020 height 531
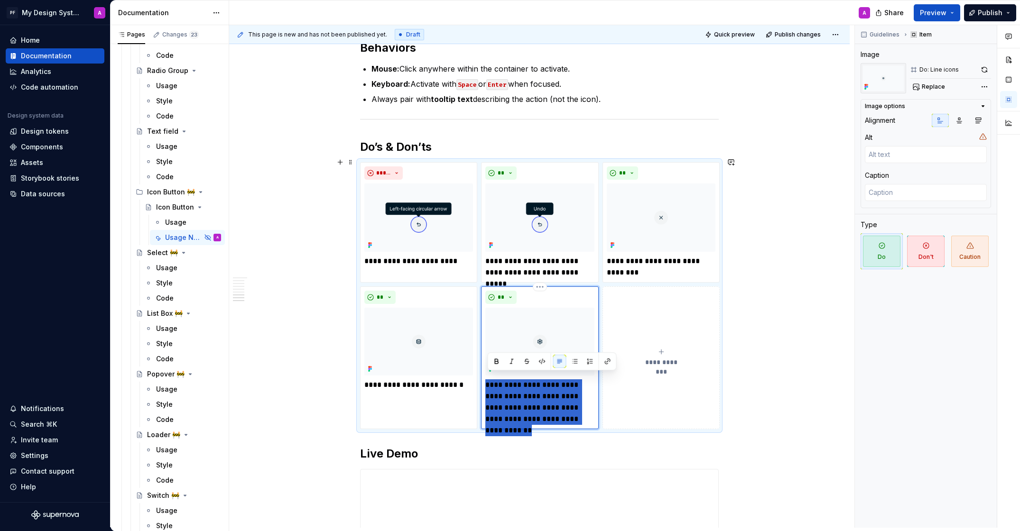
drag, startPoint x: 488, startPoint y: 380, endPoint x: 592, endPoint y: 415, distance: 110.1
click at [592, 415] on p "**********" at bounding box center [539, 402] width 109 height 46
click at [615, 446] on h2 "Live Demo" at bounding box center [539, 453] width 359 height 15
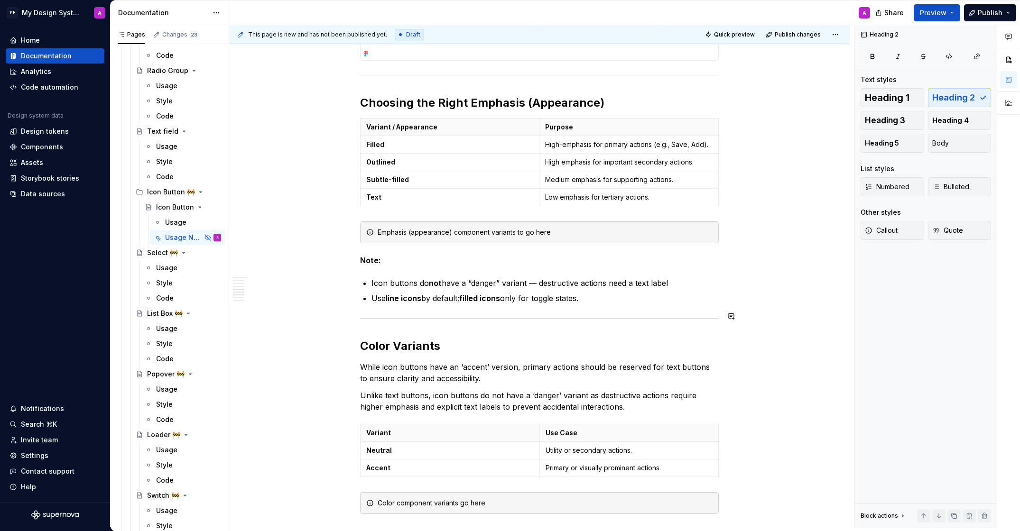
scroll to position [818, 0]
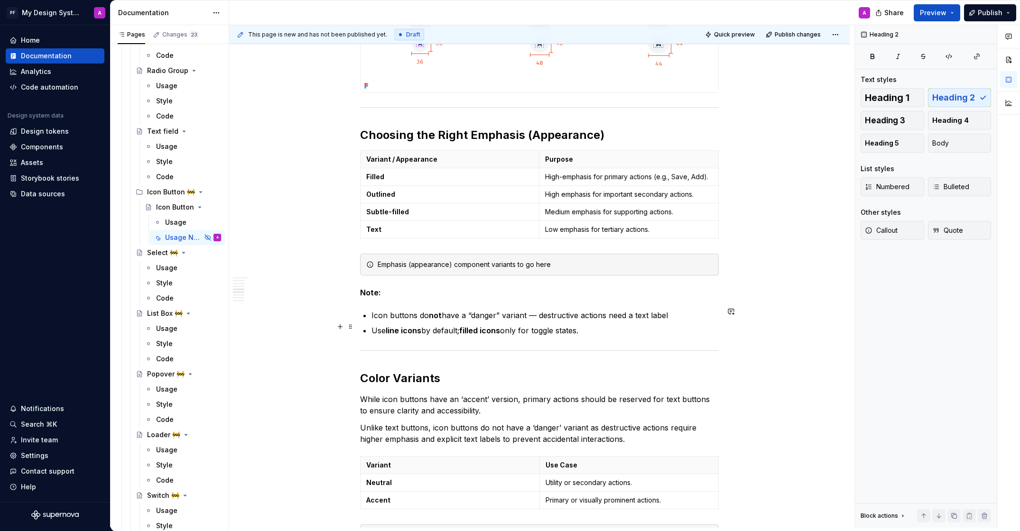
click at [677, 331] on p "Use line icons by default; filled icons only for toggle states." at bounding box center [544, 330] width 347 height 11
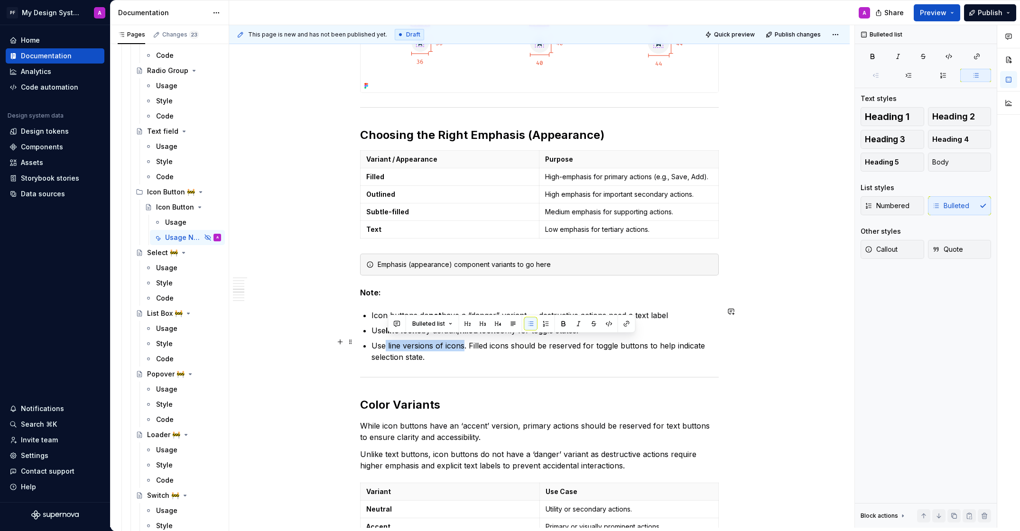
drag, startPoint x: 388, startPoint y: 341, endPoint x: 465, endPoint y: 341, distance: 76.8
click at [465, 341] on p "Use line versions of icons. Filled icons should be reserved for toggle buttons …" at bounding box center [544, 351] width 347 height 23
click at [562, 321] on button "button" at bounding box center [563, 323] width 13 height 13
click at [788, 377] on div "Overview A compact button that uses only an icon to represent an action. Ideal …" at bounding box center [539, 340] width 620 height 1972
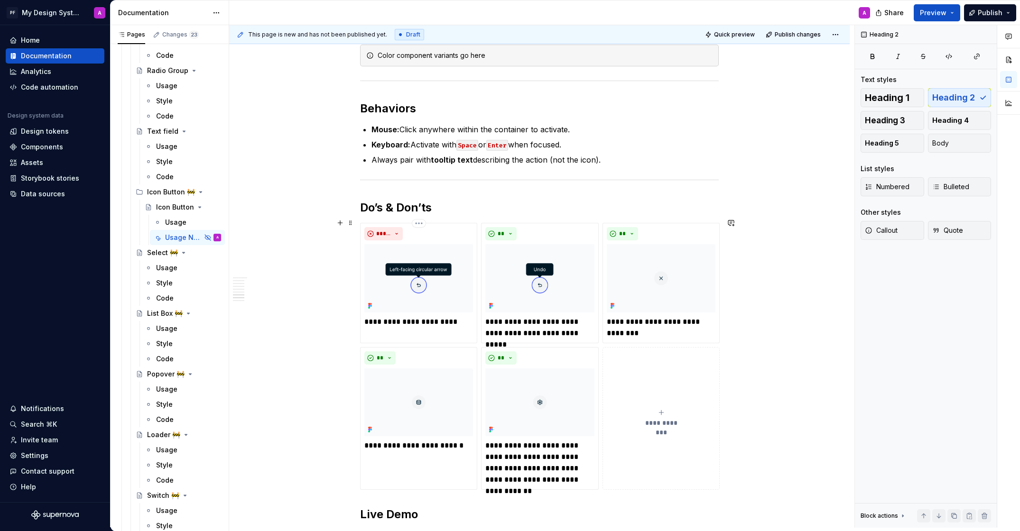
scroll to position [1368, 0]
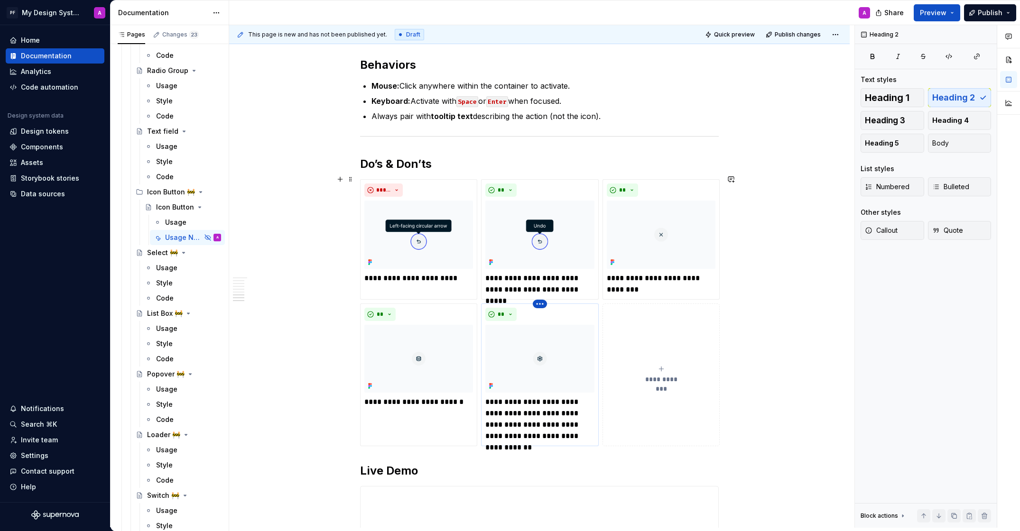
click at [543, 296] on html "PF My Design System A Home Documentation Analytics Code automation Design syste…" at bounding box center [510, 265] width 1020 height 531
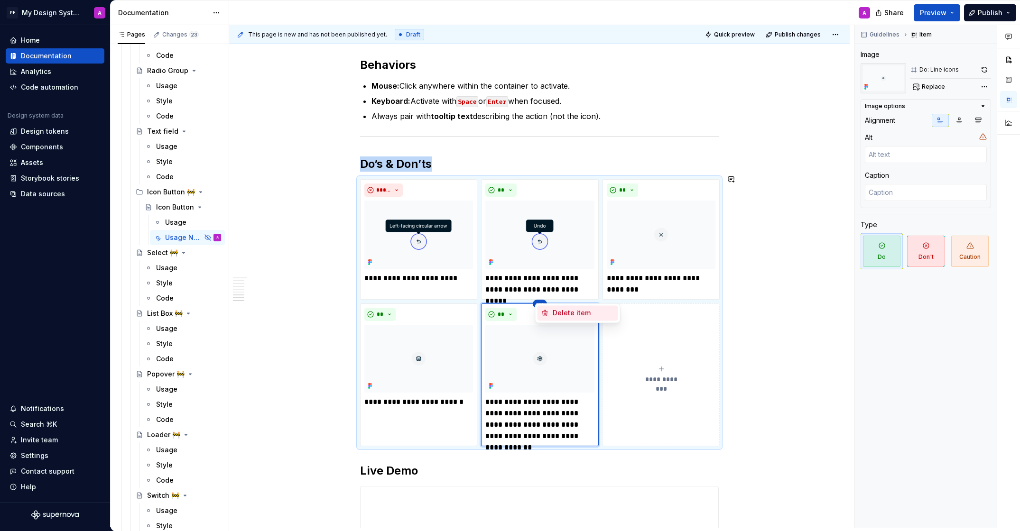
click at [562, 311] on div "Delete item" at bounding box center [583, 312] width 62 height 9
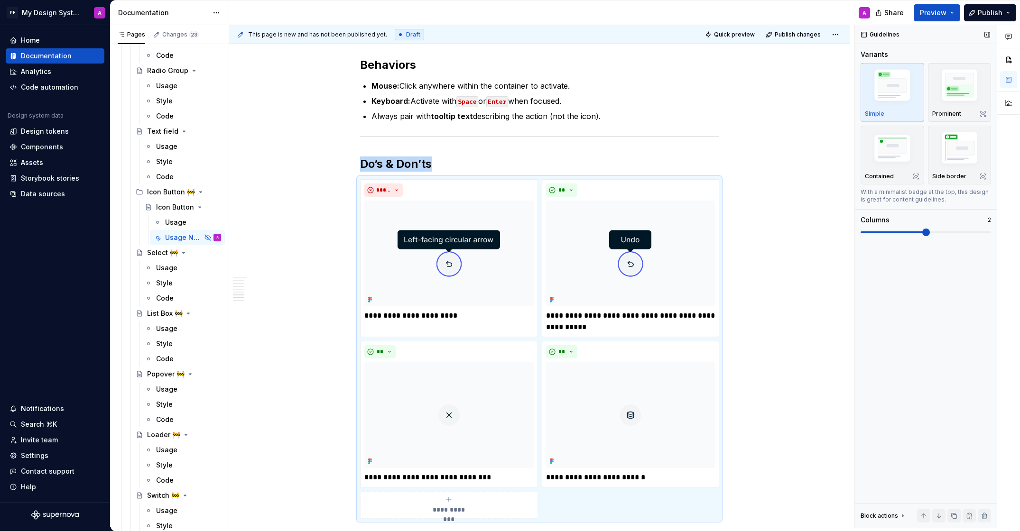
click at [929, 232] on span at bounding box center [926, 233] width 8 height 8
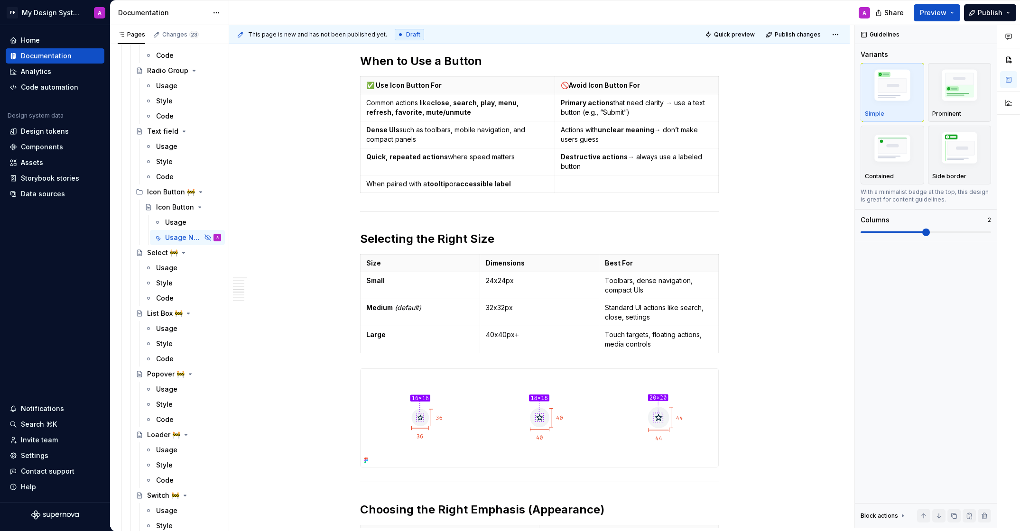
scroll to position [409, 0]
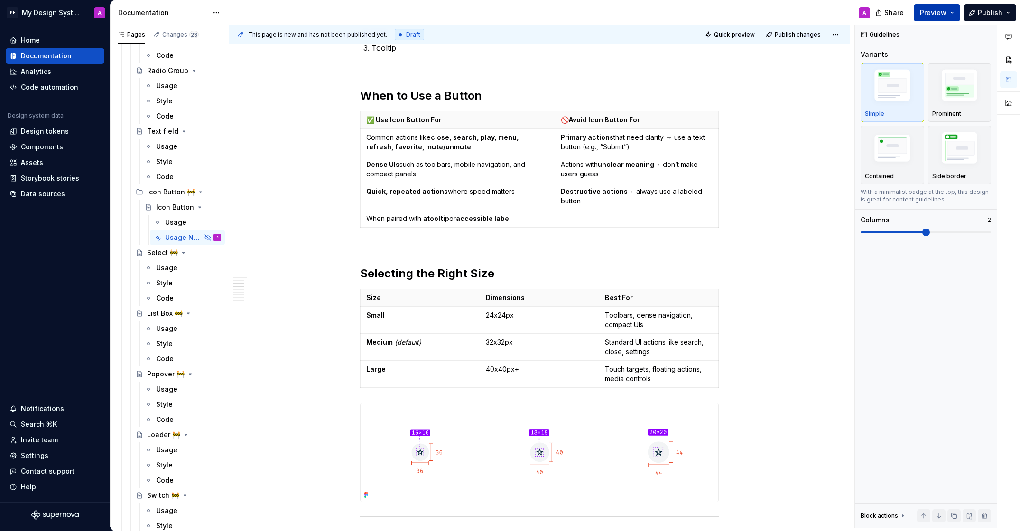
click at [939, 12] on span "Preview" at bounding box center [933, 12] width 27 height 9
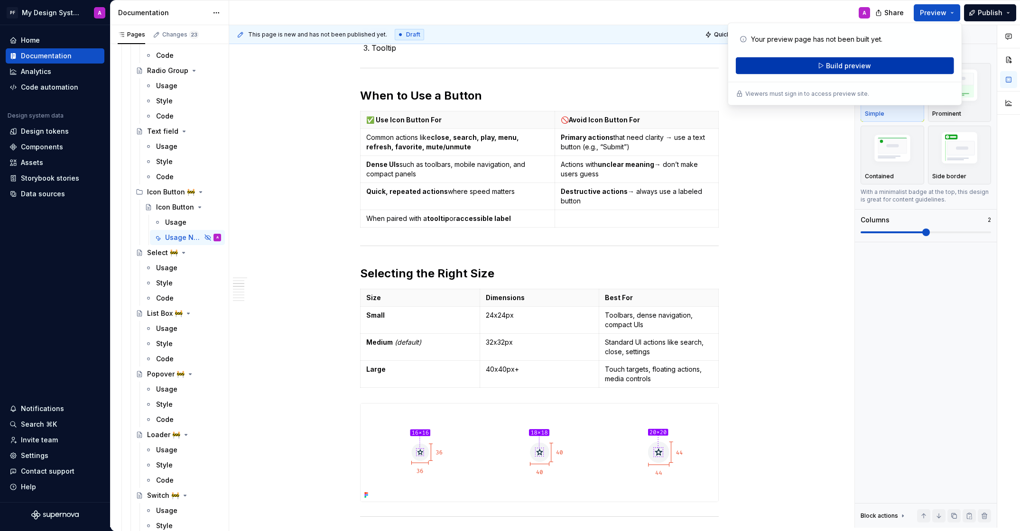
click at [881, 68] on button "Build preview" at bounding box center [845, 65] width 218 height 17
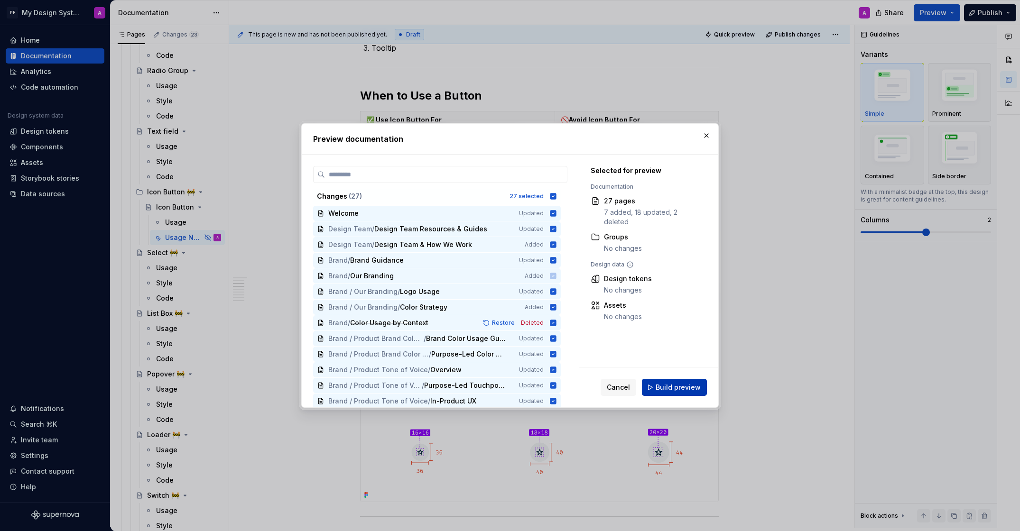
click at [661, 386] on span "Build preview" at bounding box center [677, 387] width 45 height 9
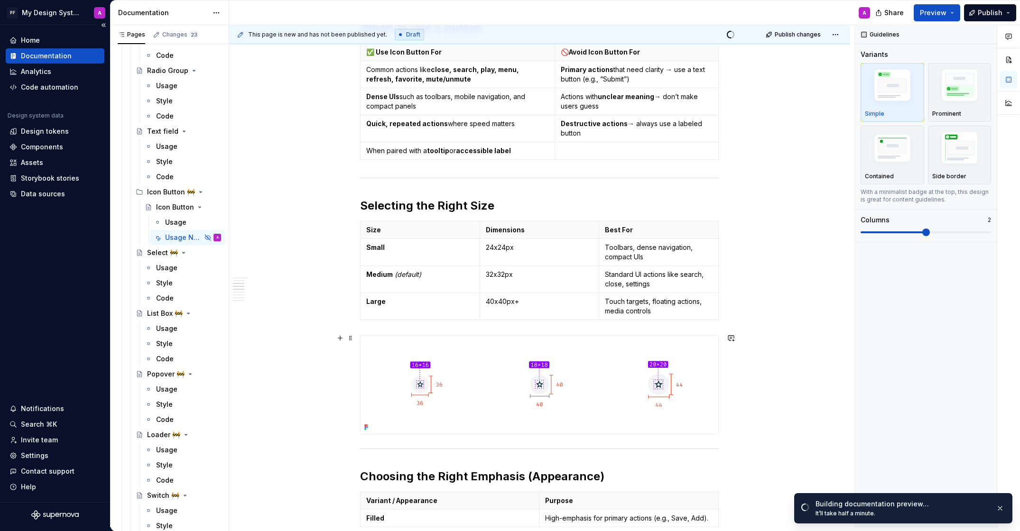
scroll to position [461, 0]
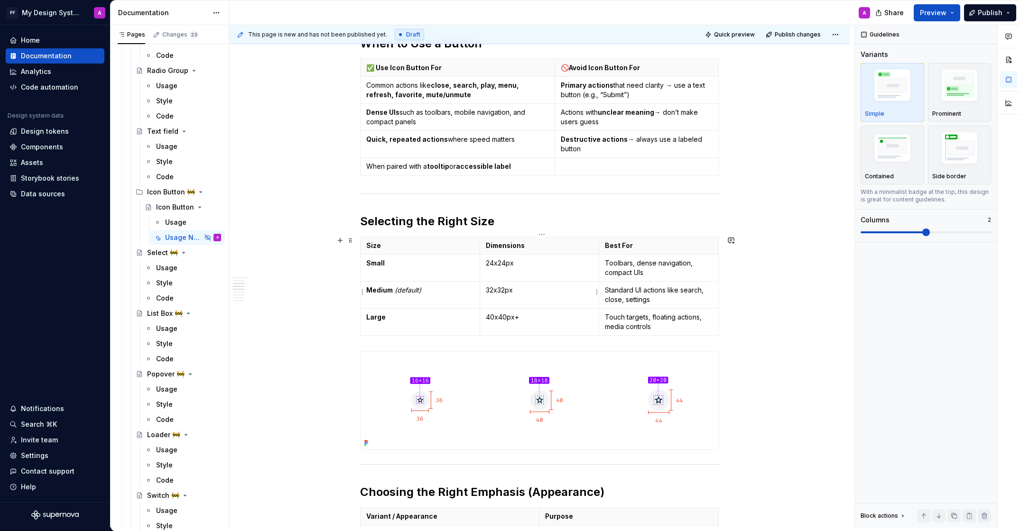
type textarea "*"
